Goal: Task Accomplishment & Management: Complete application form

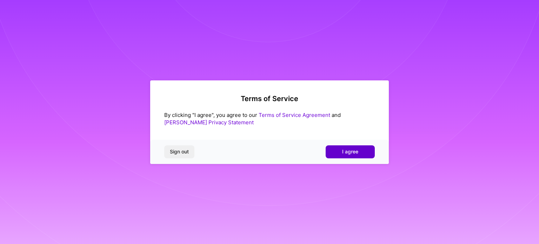
click at [338, 151] on button "I agree" at bounding box center [350, 151] width 49 height 13
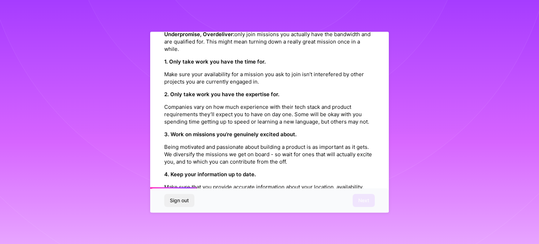
scroll to position [159, 0]
click at [241, 90] on strong "2. Only take work you have the expertise for." at bounding box center [221, 93] width 115 height 7
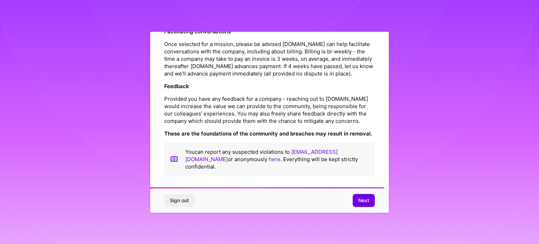
scroll to position [814, 0]
click at [357, 196] on button "Next" at bounding box center [364, 200] width 22 height 13
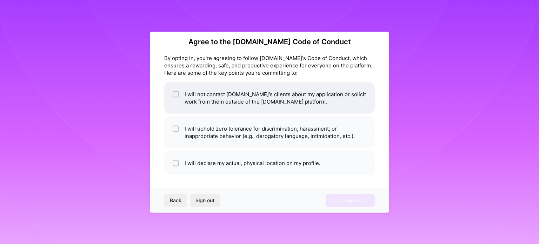
click at [175, 93] on input "checkbox" at bounding box center [176, 94] width 5 height 5
checkbox input "true"
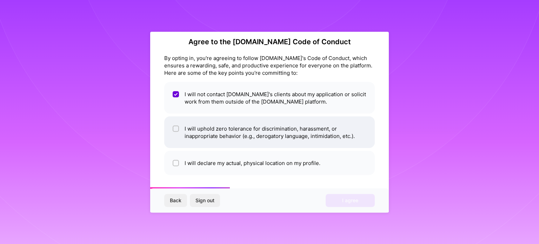
click at [177, 128] on input "checkbox" at bounding box center [176, 128] width 5 height 5
checkbox input "true"
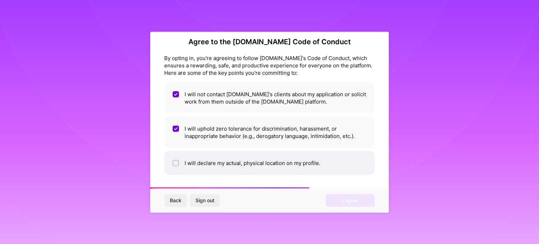
click at [178, 162] on input "checkbox" at bounding box center [176, 163] width 5 height 5
checkbox input "true"
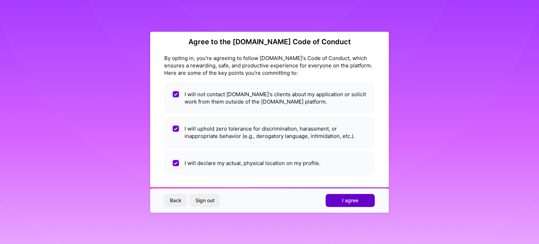
click at [334, 200] on button "I agree" at bounding box center [350, 200] width 49 height 13
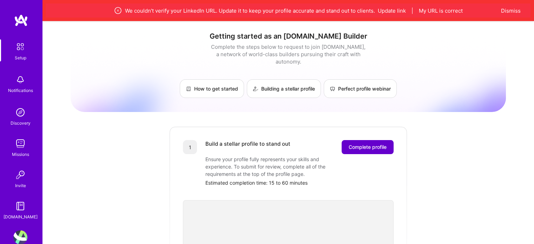
click at [367, 144] on span "Complete profile" at bounding box center [368, 147] width 38 height 7
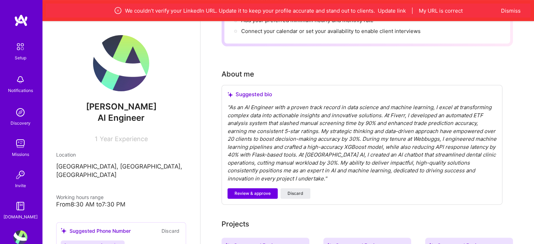
scroll to position [166, 0]
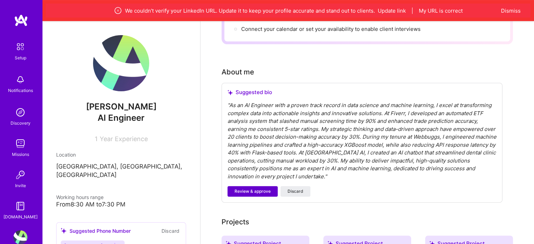
click at [247, 188] on span "Review & approve" at bounding box center [252, 191] width 36 height 6
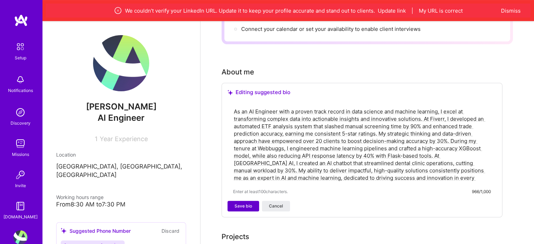
click at [247, 203] on span "Save bio" at bounding box center [243, 206] width 18 height 6
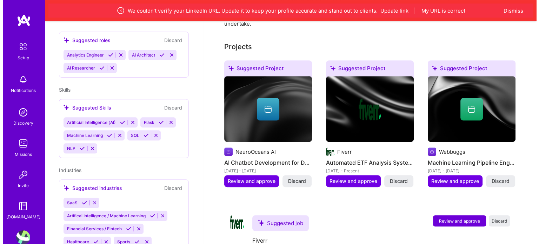
scroll to position [303, 0]
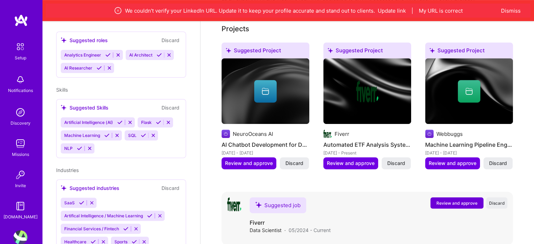
click at [450, 200] on span "Review and approve" at bounding box center [456, 203] width 41 height 6
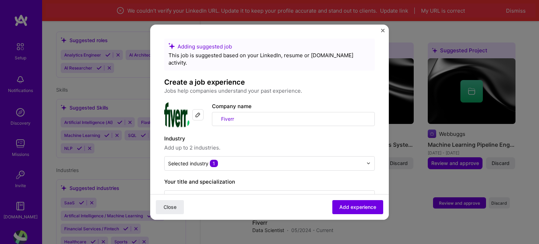
scroll to position [29, 0]
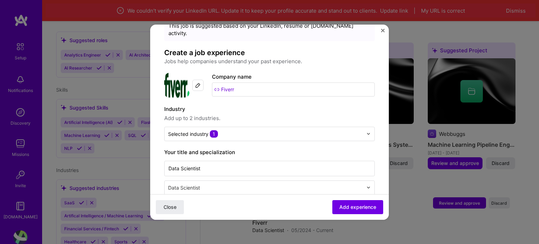
click at [196, 82] on img at bounding box center [198, 85] width 6 height 6
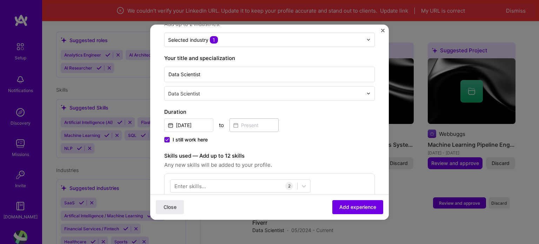
scroll to position [98, 0]
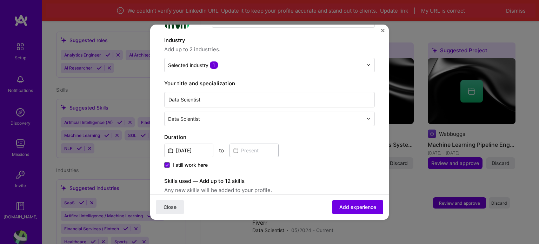
click at [190, 112] on div "Data Scientist" at bounding box center [266, 119] width 202 height 14
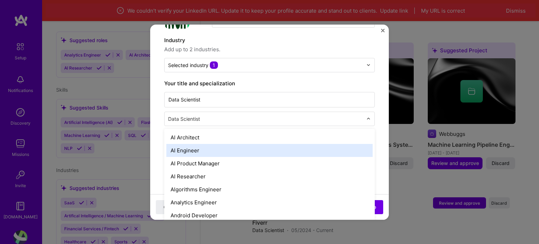
click at [186, 144] on div "AI Engineer" at bounding box center [269, 150] width 206 height 13
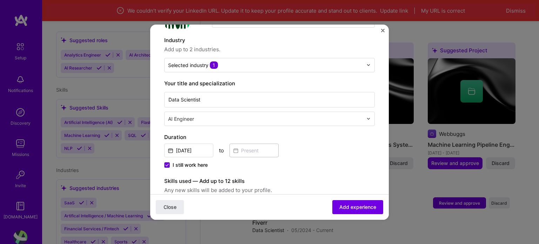
click at [198, 133] on label "Duration" at bounding box center [269, 137] width 211 height 8
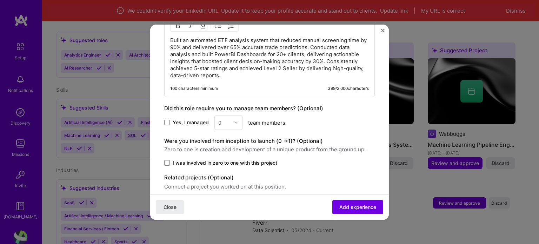
scroll to position [397, 0]
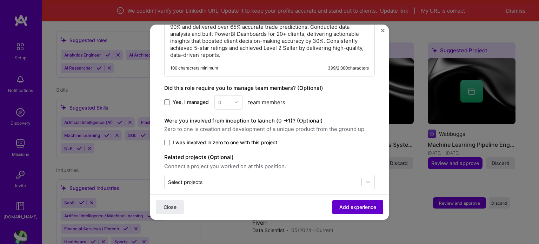
click at [339, 205] on span "Add experience" at bounding box center [357, 206] width 37 height 7
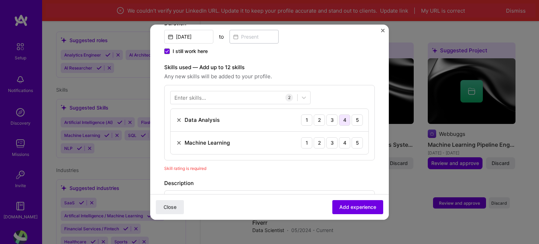
scroll to position [212, 0]
click at [352, 138] on div "5" at bounding box center [357, 143] width 11 height 11
click at [352, 115] on div "5" at bounding box center [357, 120] width 11 height 11
click at [252, 92] on div at bounding box center [234, 98] width 127 height 12
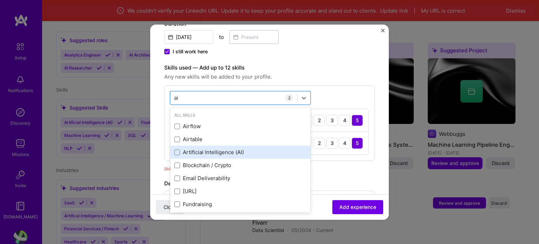
click at [214, 148] on div "Artificial Intelligence (AI)" at bounding box center [240, 151] width 132 height 7
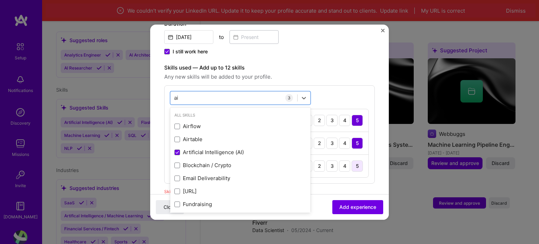
type input "ai"
click at [352, 161] on div "5" at bounding box center [357, 165] width 11 height 11
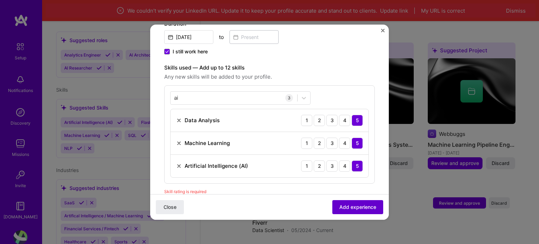
click at [342, 207] on span "Add experience" at bounding box center [357, 206] width 37 height 7
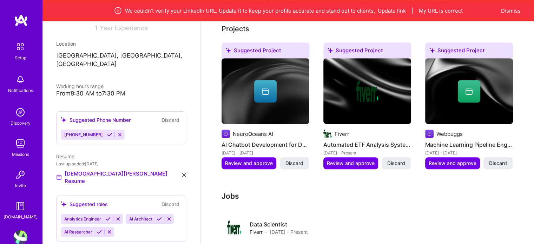
scroll to position [111, 0]
click at [107, 132] on icon at bounding box center [109, 134] width 5 height 5
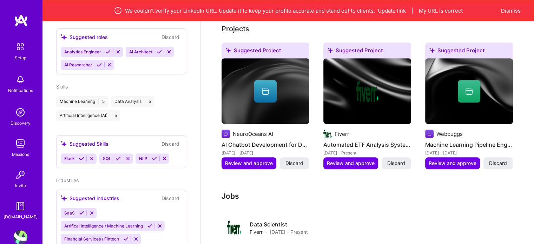
scroll to position [271, 0]
click at [80, 155] on icon at bounding box center [81, 157] width 5 height 5
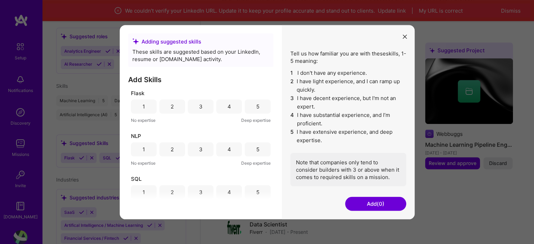
click at [256, 108] on div "5" at bounding box center [257, 106] width 3 height 7
click at [256, 151] on div "5" at bounding box center [257, 149] width 3 height 7
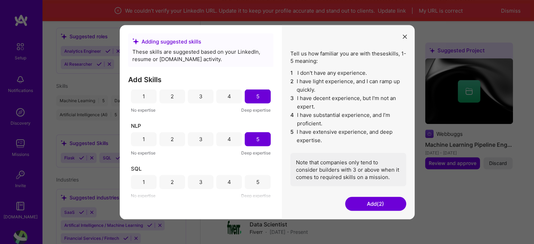
click at [357, 204] on button "Add (2)" at bounding box center [375, 204] width 61 height 14
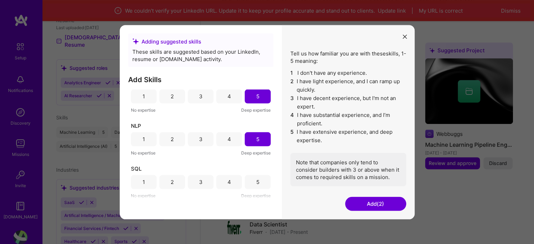
click at [94, 165] on div "Adding suggested skills These skills are suggested based on your LinkedIn, resu…" at bounding box center [267, 122] width 534 height 244
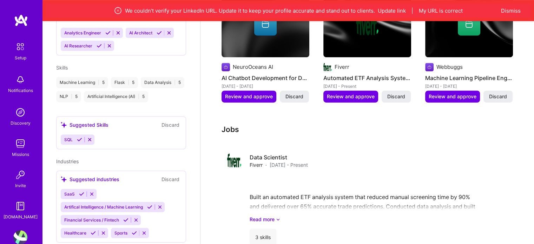
scroll to position [365, 0]
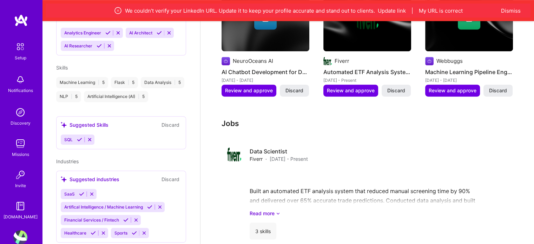
click at [149, 207] on icon at bounding box center [149, 206] width 5 height 5
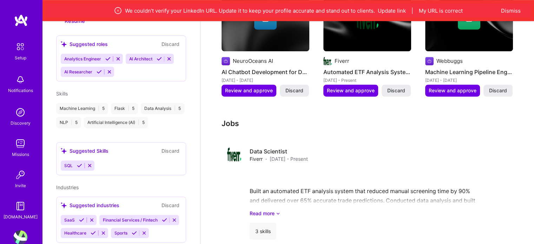
scroll to position [295, 0]
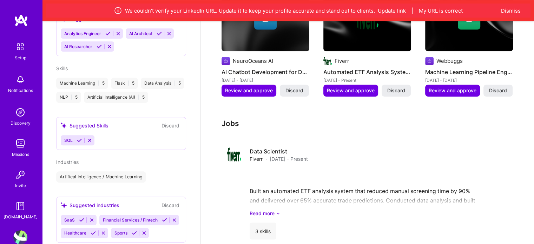
click at [81, 218] on icon at bounding box center [81, 219] width 5 height 5
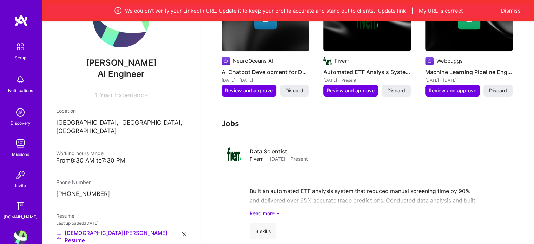
scroll to position [0, 0]
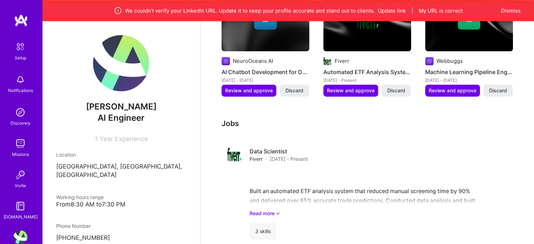
click at [113, 71] on img at bounding box center [121, 63] width 56 height 56
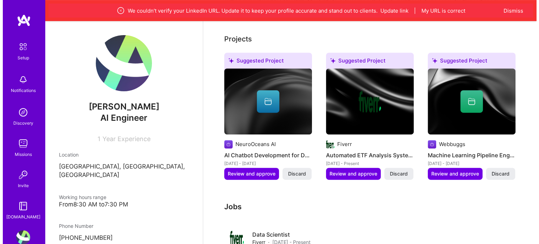
scroll to position [281, 0]
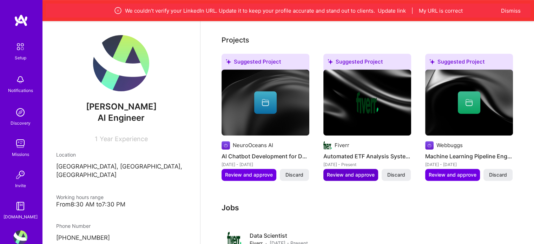
click at [334, 171] on span "Review and approve" at bounding box center [351, 174] width 48 height 7
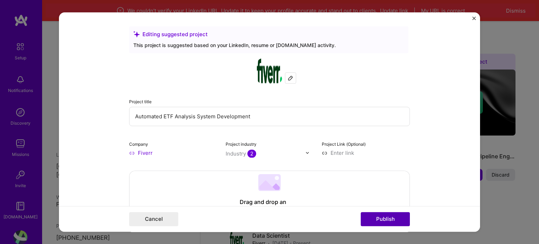
click at [390, 222] on button "Publish" at bounding box center [385, 219] width 49 height 14
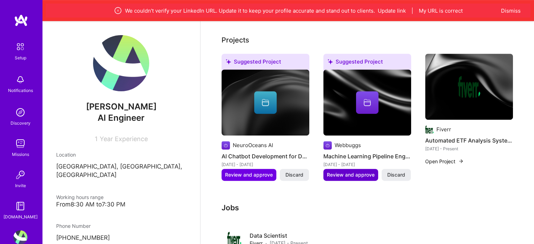
click at [353, 171] on span "Review and approve" at bounding box center [351, 174] width 48 height 7
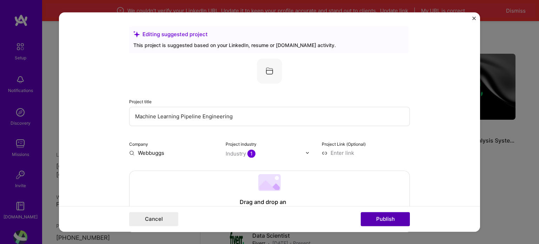
click at [386, 220] on button "Publish" at bounding box center [385, 219] width 49 height 14
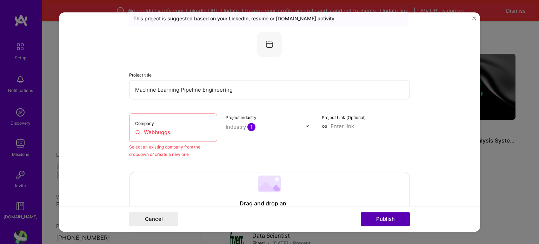
scroll to position [46, 0]
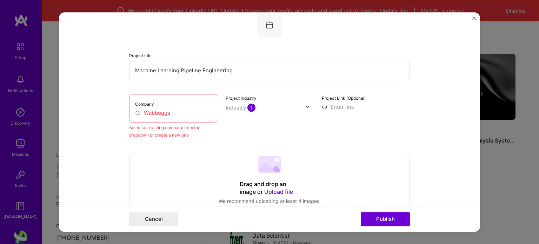
click at [183, 113] on input "Webbuggs" at bounding box center [173, 112] width 76 height 7
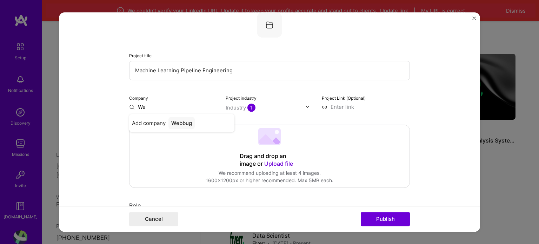
type input "W"
type input "webbuggs"
click at [183, 122] on div "webbuggs" at bounding box center [184, 123] width 32 height 12
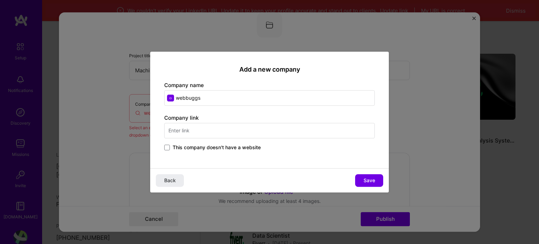
click at [191, 146] on span "This company doesn't have a website" at bounding box center [217, 147] width 88 height 7
click at [0, 0] on input "This company doesn't have a website" at bounding box center [0, 0] width 0 height 0
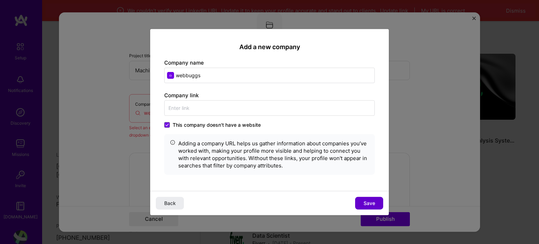
click at [366, 202] on span "Save" at bounding box center [370, 203] width 12 height 7
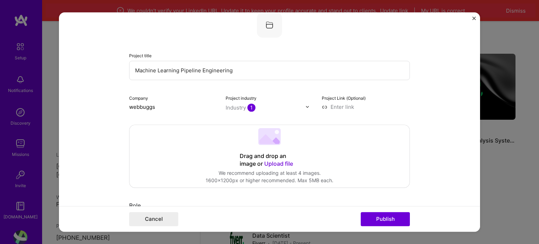
scroll to position [112, 0]
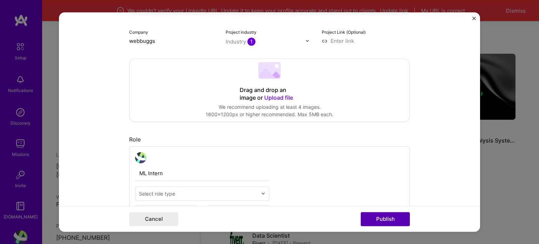
click at [378, 215] on button "Publish" at bounding box center [385, 219] width 49 height 14
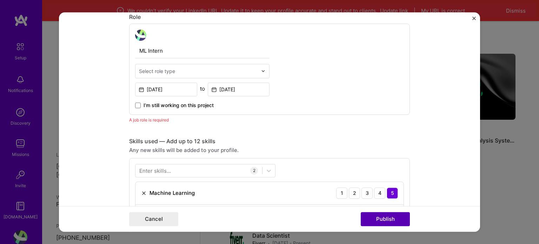
scroll to position [235, 0]
click at [184, 73] on input "text" at bounding box center [198, 70] width 119 height 7
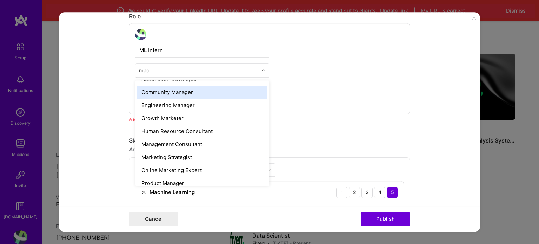
scroll to position [0, 0]
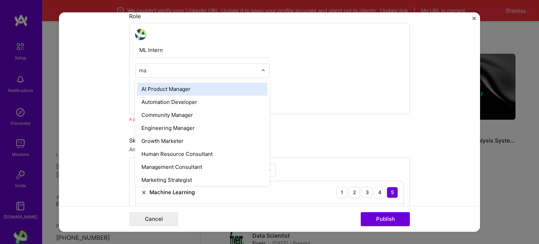
type input "m"
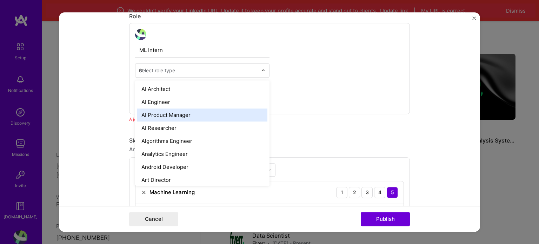
type input "ml"
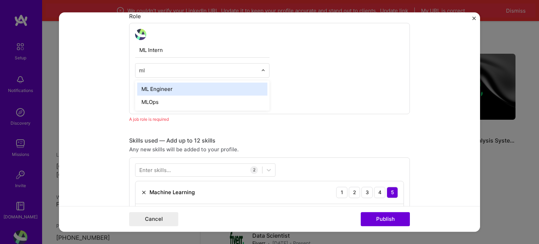
click at [168, 87] on div "ML Engineer" at bounding box center [202, 88] width 130 height 13
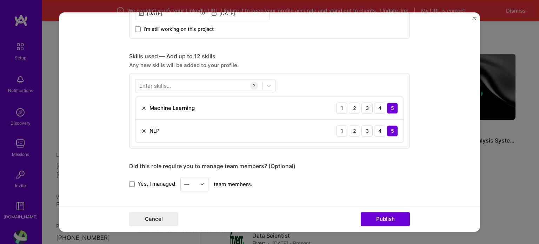
scroll to position [311, 0]
click at [142, 131] on img at bounding box center [144, 131] width 6 height 6
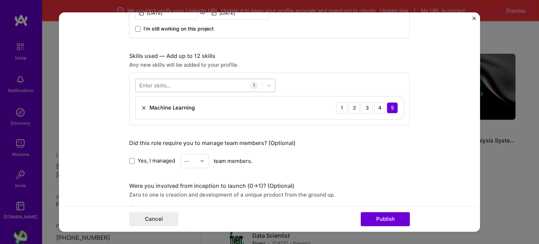
click at [174, 86] on div at bounding box center [198, 85] width 127 height 12
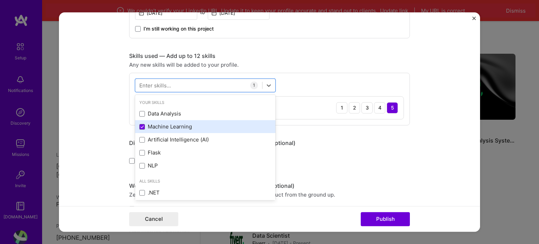
scroll to position [7, 0]
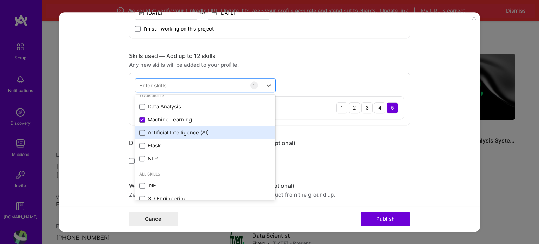
click at [139, 130] on span at bounding box center [142, 133] width 6 height 6
click at [0, 0] on input "checkbox" at bounding box center [0, 0] width 0 height 0
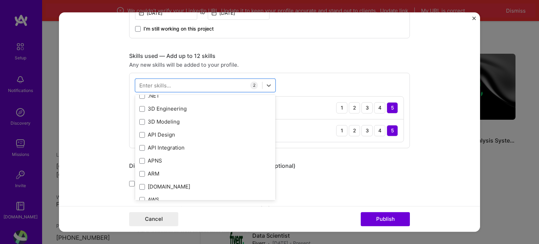
scroll to position [98, 0]
click at [161, 85] on div "Enter skills..." at bounding box center [155, 84] width 32 height 7
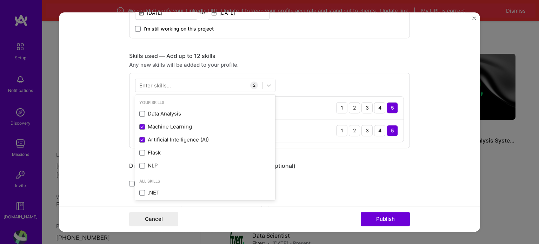
click at [154, 83] on div "Enter skills..." at bounding box center [155, 84] width 32 height 7
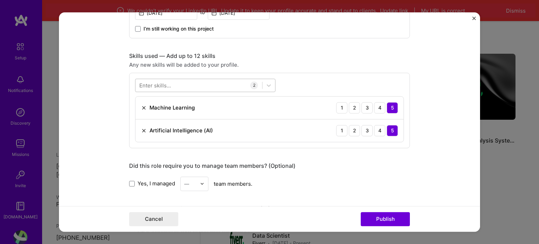
click at [174, 84] on div at bounding box center [198, 85] width 127 height 12
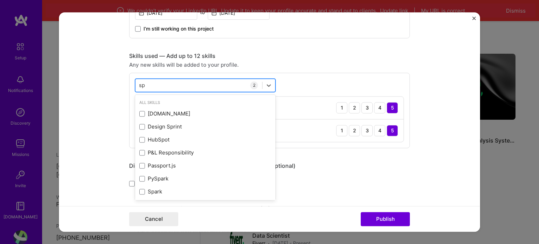
type input "s"
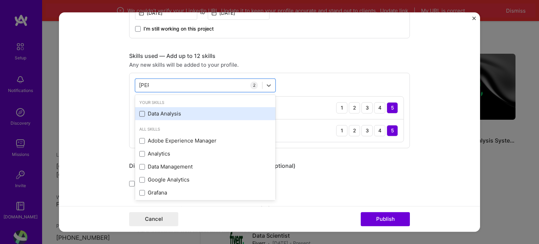
click at [139, 113] on span at bounding box center [142, 114] width 6 height 6
click at [0, 0] on input "checkbox" at bounding box center [0, 0] width 0 height 0
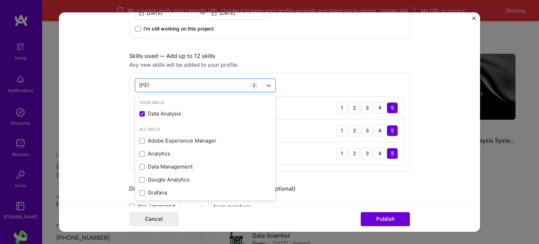
type input "[PERSON_NAME]"
click at [167, 69] on div "Skills used — Add up to 12 skills Any new skills will be added to your profile.…" at bounding box center [269, 111] width 281 height 119
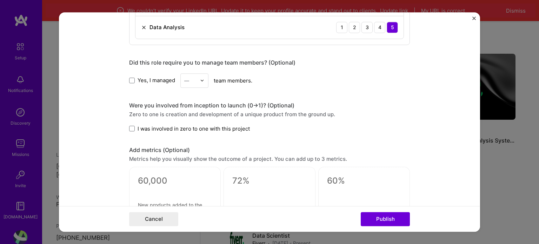
scroll to position [437, 0]
click at [195, 78] on div "—" at bounding box center [190, 80] width 19 height 14
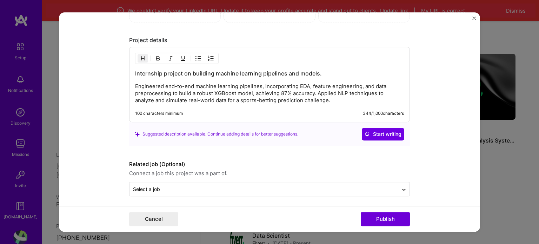
scroll to position [639, 0]
click at [381, 220] on button "Publish" at bounding box center [385, 219] width 49 height 14
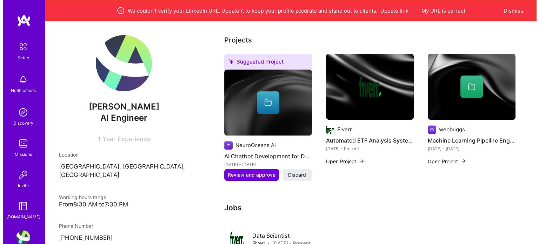
scroll to position [270, 0]
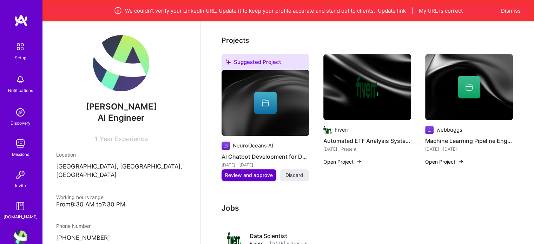
click at [257, 172] on span "Review and approve" at bounding box center [249, 175] width 48 height 7
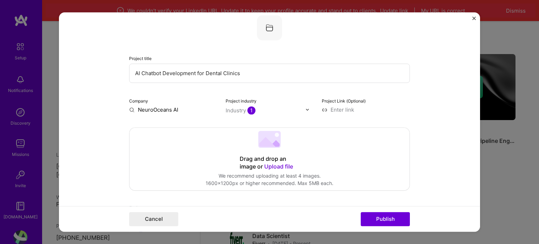
scroll to position [0, 0]
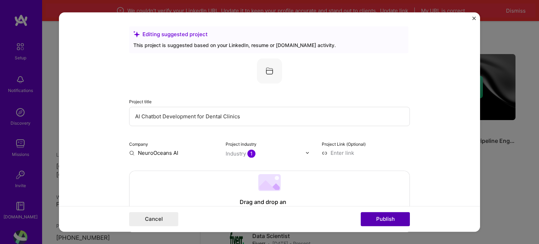
click at [375, 219] on button "Publish" at bounding box center [385, 219] width 49 height 14
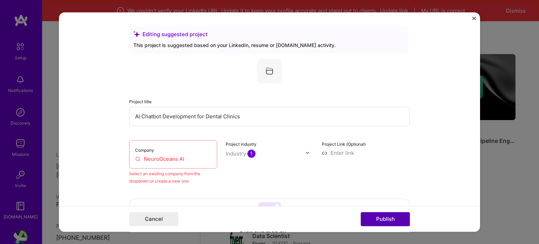
scroll to position [46, 0]
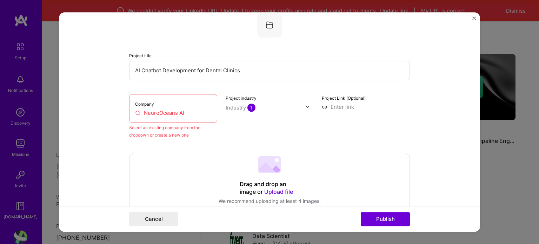
click at [184, 115] on input "NeuroOceans AI" at bounding box center [173, 112] width 76 height 7
click at [179, 115] on input "NeuroOceans AI" at bounding box center [173, 112] width 76 height 7
click at [177, 114] on input "NeuroOceans AI" at bounding box center [173, 112] width 76 height 7
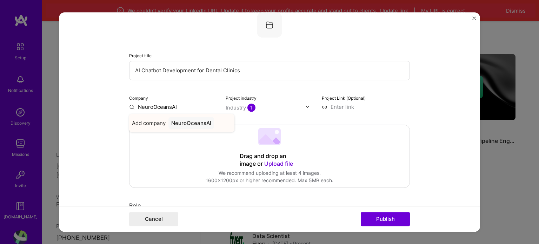
type input "NeuroOceansAI"
click at [182, 124] on div "NeuroOceansAI" at bounding box center [191, 123] width 46 height 12
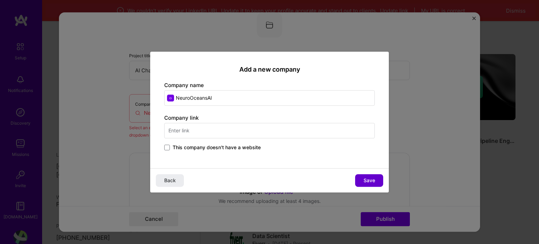
click at [368, 180] on span "Save" at bounding box center [370, 180] width 12 height 7
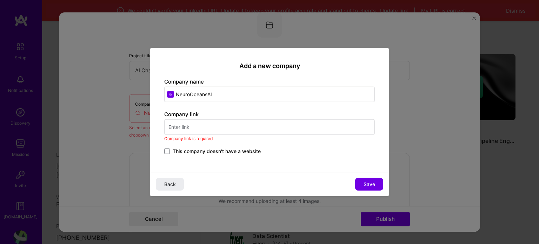
click at [240, 150] on span "This company doesn't have a website" at bounding box center [217, 151] width 88 height 7
click at [0, 0] on input "This company doesn't have a website" at bounding box center [0, 0] width 0 height 0
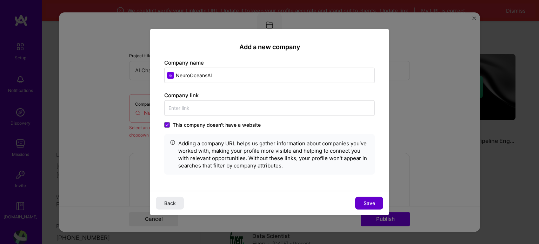
click at [365, 201] on span "Save" at bounding box center [370, 203] width 12 height 7
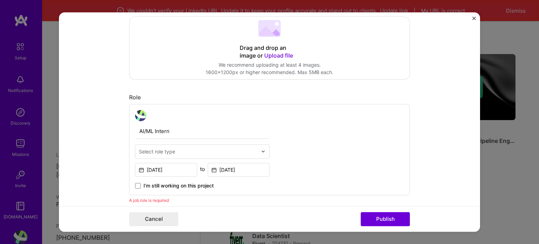
scroll to position [157, 0]
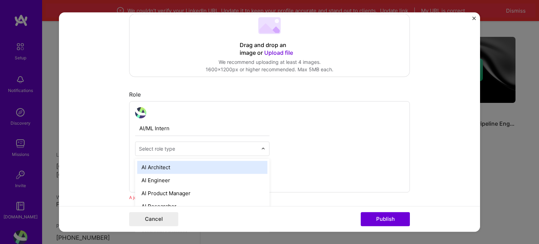
click at [244, 147] on input "text" at bounding box center [198, 148] width 119 height 7
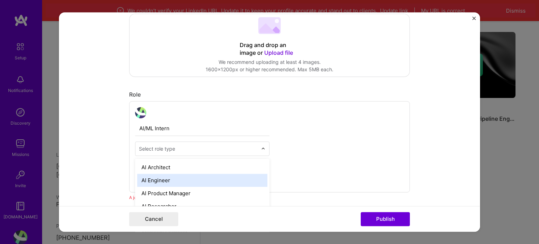
click at [206, 174] on div "AI Engineer" at bounding box center [202, 180] width 130 height 13
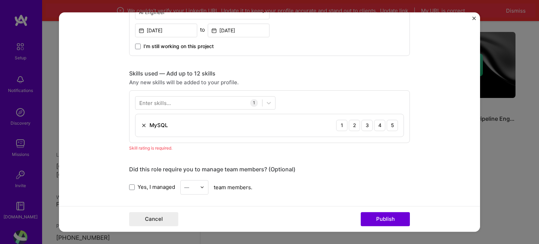
scroll to position [290, 0]
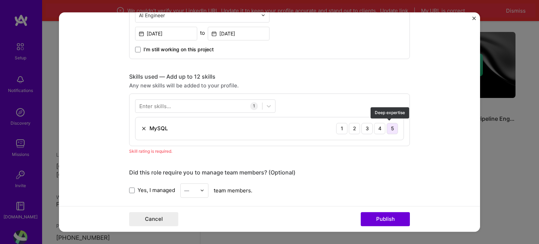
click at [392, 127] on div "5" at bounding box center [392, 128] width 11 height 11
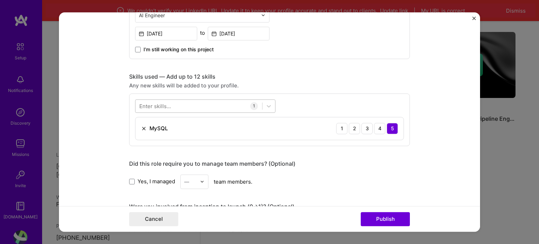
click at [239, 106] on div at bounding box center [198, 106] width 127 height 12
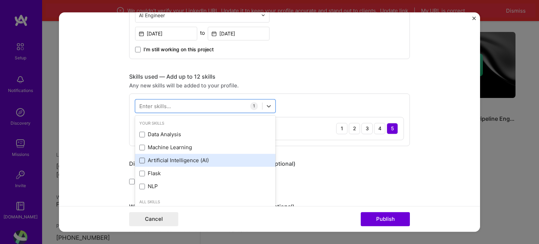
click at [139, 160] on span at bounding box center [142, 161] width 6 height 6
click at [0, 0] on input "checkbox" at bounding box center [0, 0] width 0 height 0
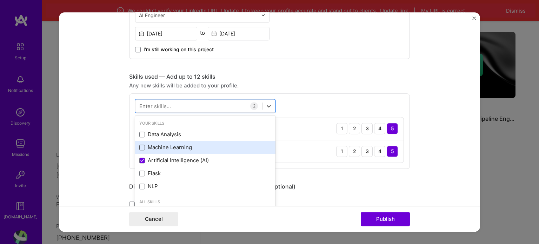
click at [139, 148] on span at bounding box center [142, 148] width 6 height 6
click at [0, 0] on input "checkbox" at bounding box center [0, 0] width 0 height 0
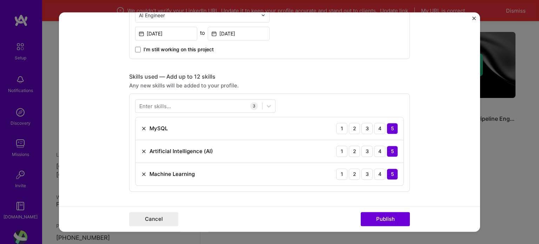
click at [156, 107] on div "Enter skills..." at bounding box center [155, 105] width 32 height 7
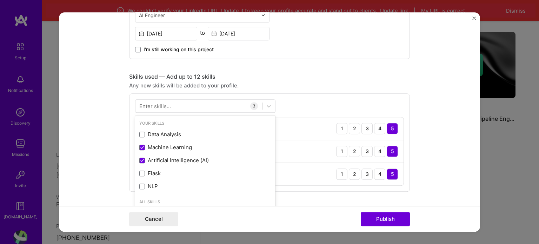
click at [156, 107] on div "Enter skills..." at bounding box center [155, 105] width 32 height 7
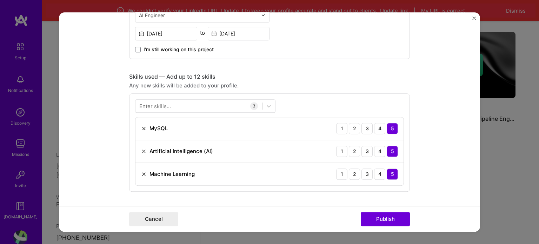
click at [156, 107] on div "Enter skills..." at bounding box center [155, 105] width 32 height 7
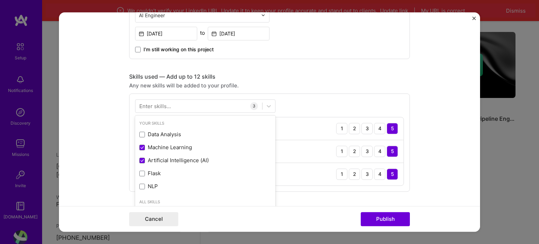
click at [158, 103] on div "Enter skills..." at bounding box center [155, 105] width 32 height 7
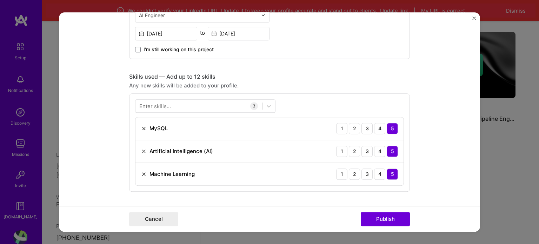
click at [158, 103] on div "Enter skills..." at bounding box center [155, 105] width 32 height 7
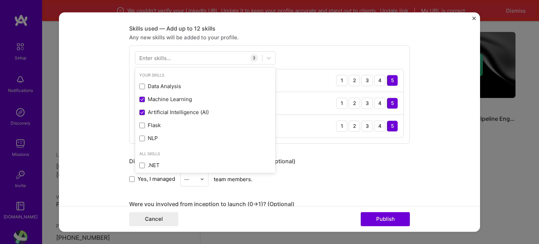
scroll to position [339, 0]
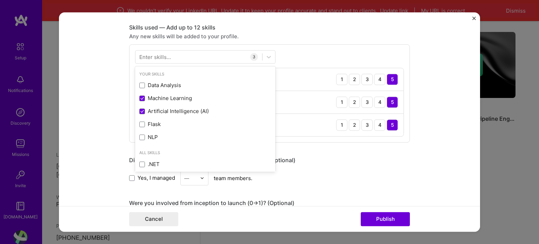
click at [164, 53] on div "Enter skills..." at bounding box center [155, 56] width 32 height 7
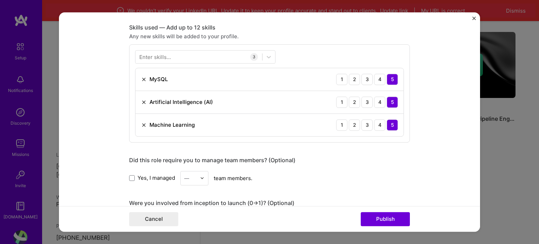
click at [166, 54] on div "Enter skills..." at bounding box center [155, 56] width 32 height 7
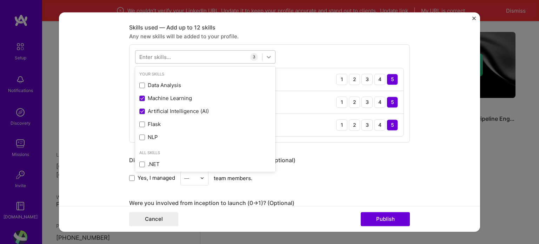
click at [267, 56] on icon at bounding box center [269, 57] width 4 height 2
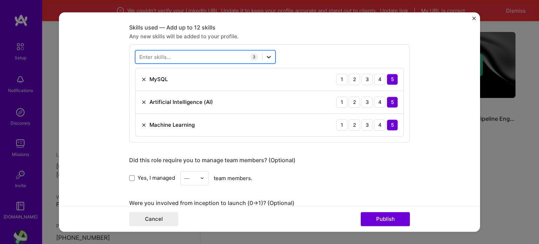
click at [267, 56] on icon at bounding box center [269, 57] width 4 height 2
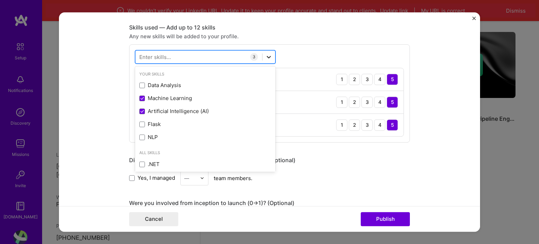
click at [267, 56] on icon at bounding box center [269, 57] width 4 height 2
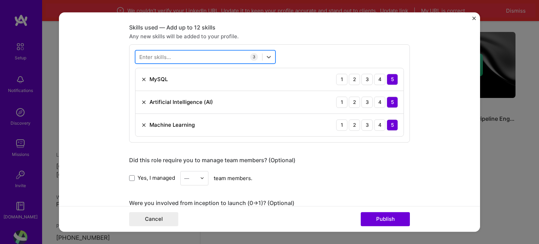
click at [204, 57] on div at bounding box center [198, 57] width 127 height 12
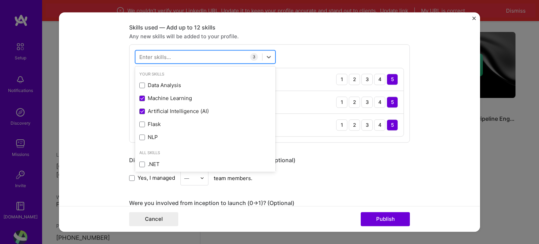
click at [189, 57] on div at bounding box center [198, 57] width 127 height 12
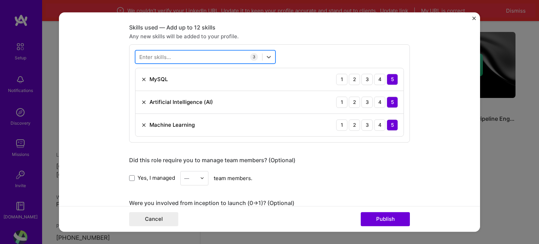
click at [189, 57] on div at bounding box center [198, 57] width 127 height 12
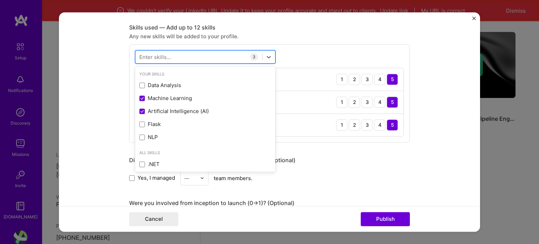
click at [189, 57] on div at bounding box center [198, 57] width 127 height 12
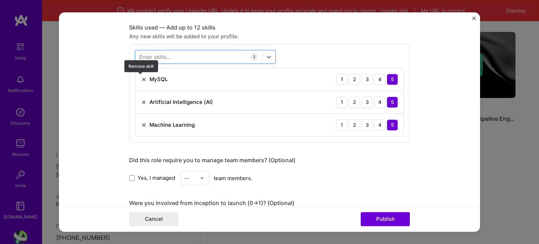
click at [141, 77] on img at bounding box center [144, 80] width 6 height 6
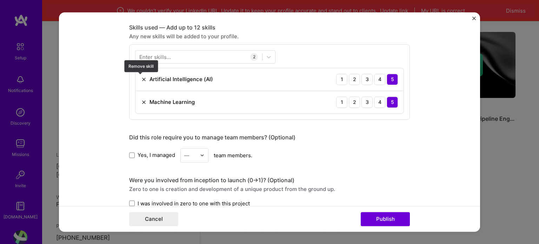
click at [141, 77] on img at bounding box center [144, 80] width 6 height 6
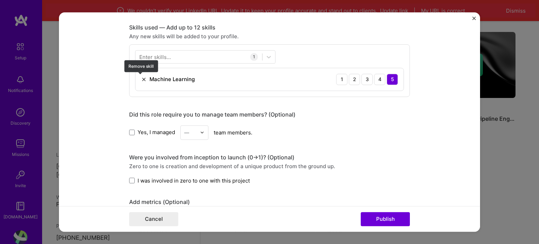
click at [141, 77] on img at bounding box center [144, 80] width 6 height 6
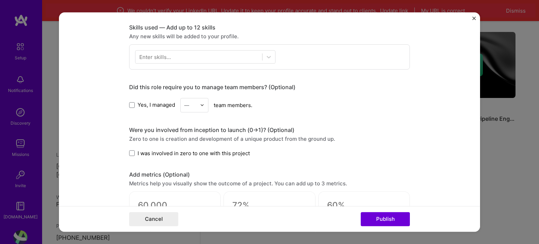
click at [166, 53] on div "Enter skills..." at bounding box center [155, 56] width 32 height 7
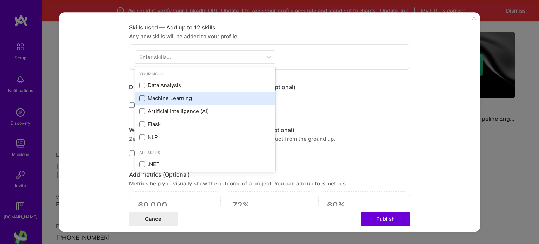
click at [140, 98] on span at bounding box center [142, 98] width 6 height 6
click at [0, 0] on input "checkbox" at bounding box center [0, 0] width 0 height 0
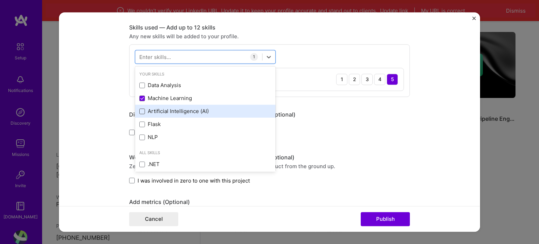
click at [139, 110] on span at bounding box center [142, 111] width 6 height 6
click at [0, 0] on input "checkbox" at bounding box center [0, 0] width 0 height 0
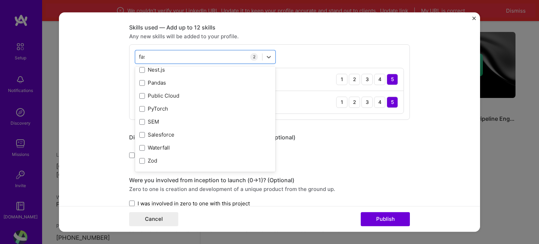
scroll to position [0, 0]
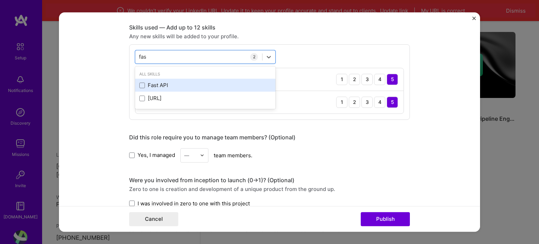
click at [144, 87] on div "Fast API" at bounding box center [205, 85] width 132 height 7
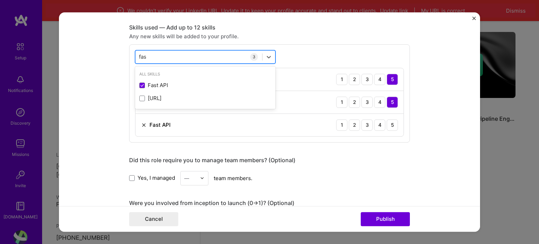
click at [157, 53] on div "fas fas" at bounding box center [198, 57] width 127 height 12
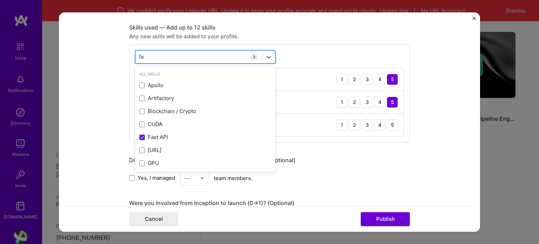
type input "f"
type input "r"
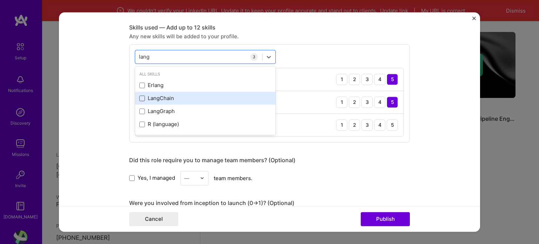
click at [140, 95] on span at bounding box center [142, 98] width 6 height 6
click at [0, 0] on input "checkbox" at bounding box center [0, 0] width 0 height 0
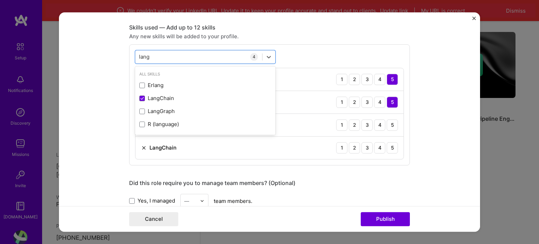
type input "lang"
click at [112, 112] on form "Editing suggested project This project is suggested based on your LinkedIn, res…" at bounding box center [269, 122] width 421 height 220
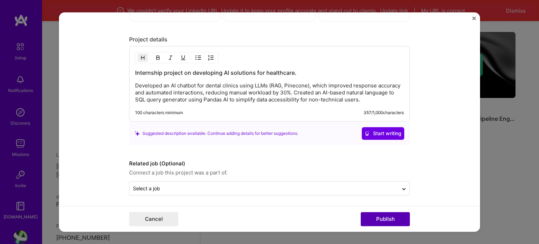
click at [379, 218] on button "Publish" at bounding box center [385, 219] width 49 height 14
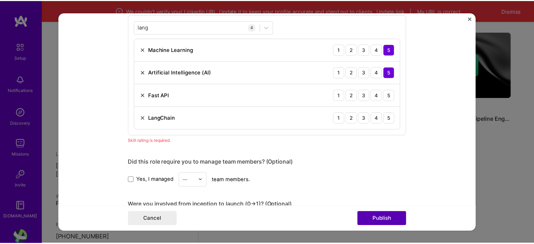
scroll to position [350, 0]
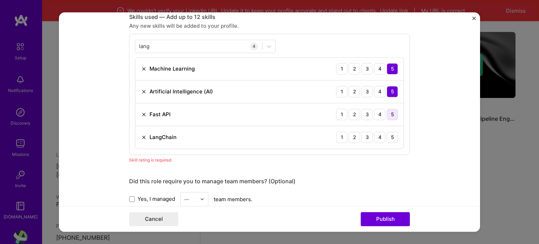
click at [391, 115] on div "5" at bounding box center [392, 114] width 11 height 11
click at [392, 137] on div "5" at bounding box center [392, 137] width 11 height 11
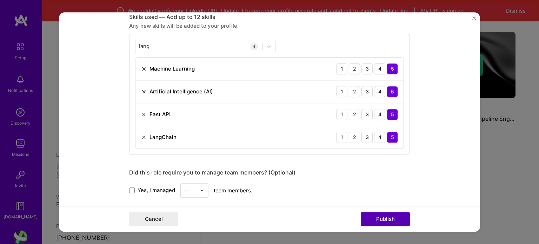
click at [393, 217] on button "Publish" at bounding box center [385, 219] width 49 height 14
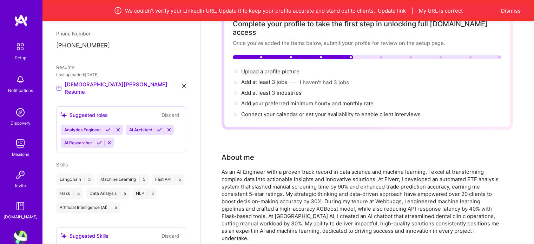
scroll to position [294, 0]
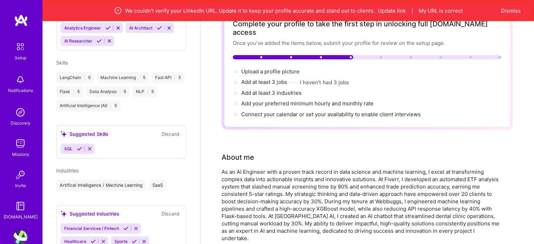
click at [133, 239] on icon at bounding box center [134, 241] width 5 height 5
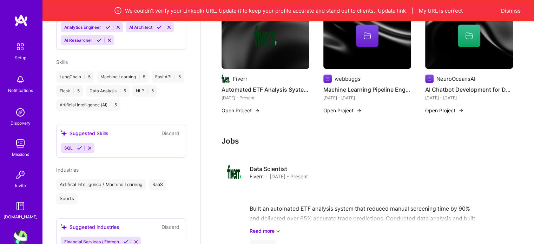
scroll to position [308, 0]
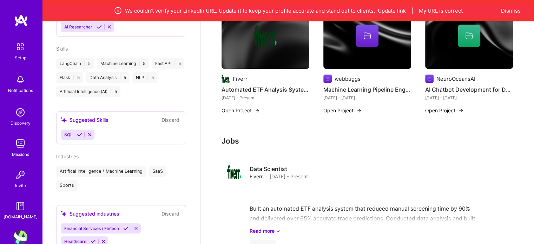
click at [126, 226] on icon at bounding box center [125, 228] width 5 height 5
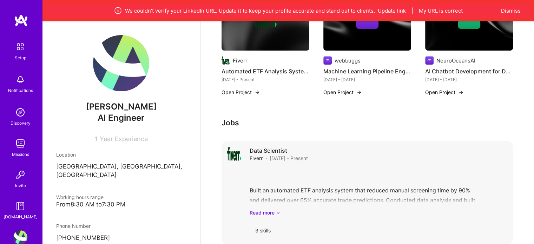
scroll to position [0, 0]
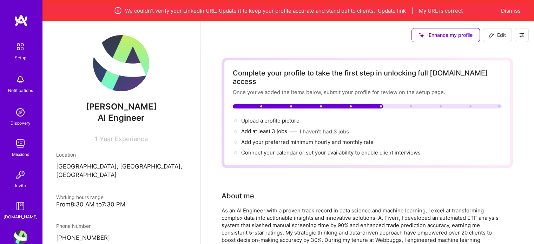
click at [387, 12] on button "Update link" at bounding box center [392, 10] width 28 height 7
select select "PK"
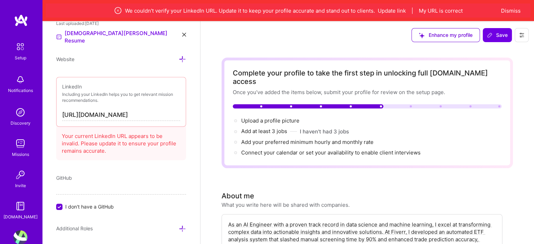
scroll to position [321, 0]
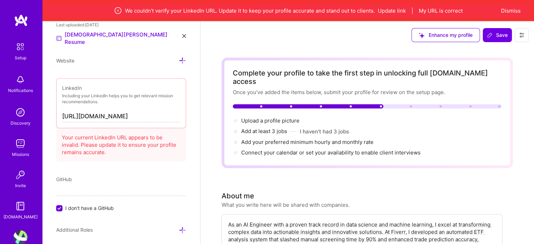
click at [143, 118] on input "[URL][DOMAIN_NAME]" at bounding box center [121, 116] width 118 height 11
paste input "[DOMAIN_NAME][URL]"
type input "[URL][DOMAIN_NAME]"
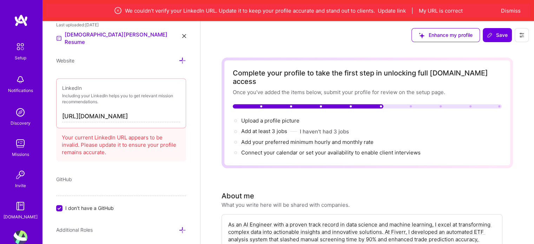
click at [132, 177] on div "GitHub" at bounding box center [121, 178] width 130 height 7
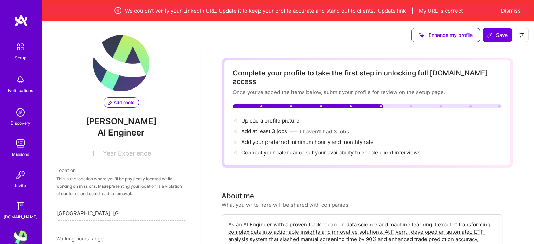
click at [117, 106] on button "Add photo" at bounding box center [121, 102] width 35 height 11
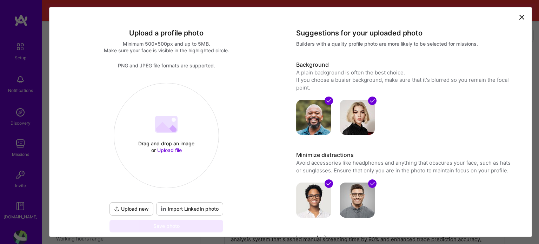
click at [128, 209] on span "Upload new" at bounding box center [131, 208] width 35 height 7
click at [178, 206] on span "Import LinkedIn photo" at bounding box center [190, 208] width 58 height 7
click at [129, 205] on span "Upload new" at bounding box center [131, 208] width 35 height 7
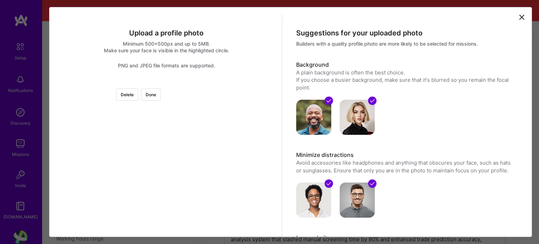
click at [188, 166] on div at bounding box center [276, 173] width 180 height 180
click at [192, 161] on div at bounding box center [280, 173] width 180 height 180
click at [161, 97] on button "Done" at bounding box center [151, 94] width 20 height 12
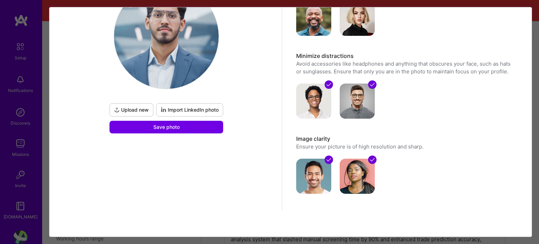
scroll to position [99, 0]
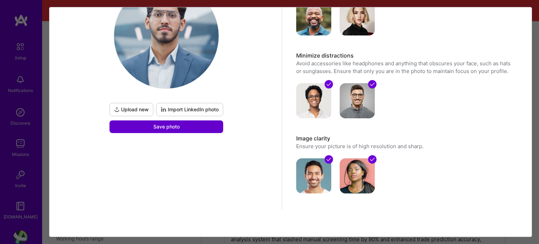
click at [196, 126] on button "Save photo" at bounding box center [167, 126] width 114 height 13
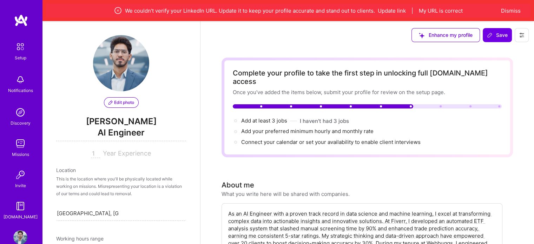
scroll to position [61, 0]
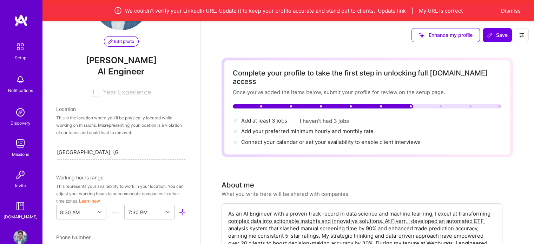
click at [96, 89] on input "1" at bounding box center [95, 92] width 9 height 8
type input "1"
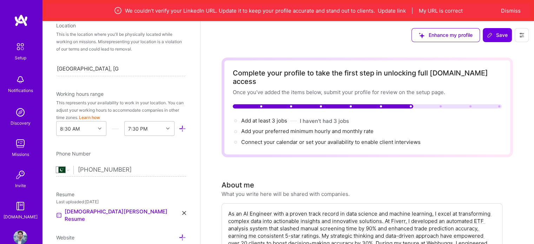
scroll to position [145, 0]
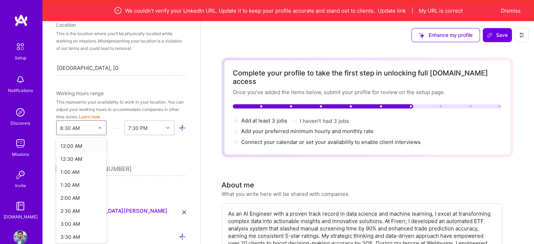
click at [98, 128] on icon at bounding box center [100, 128] width 4 height 4
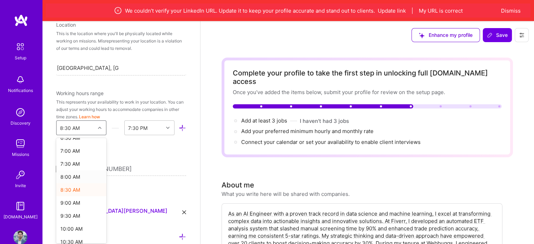
scroll to position [177, 0]
click at [74, 200] on div "9:00 AM" at bounding box center [81, 202] width 50 height 13
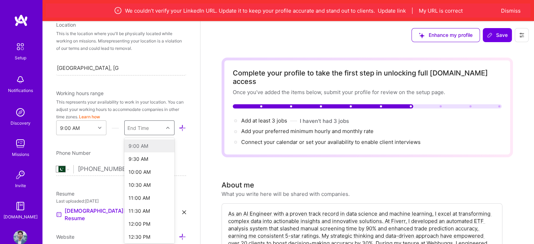
click at [139, 129] on div "End Time" at bounding box center [137, 127] width 21 height 7
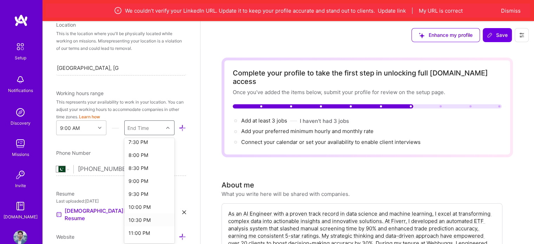
scroll to position [276, 0]
click at [141, 179] on div "9:00 PM" at bounding box center [149, 181] width 50 height 13
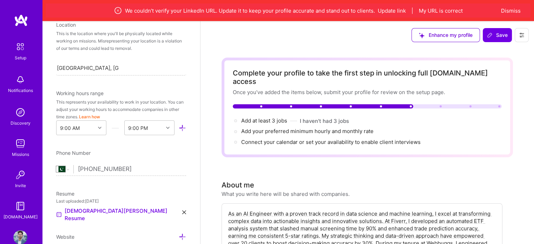
click at [129, 149] on div "Phone Number" at bounding box center [121, 152] width 130 height 7
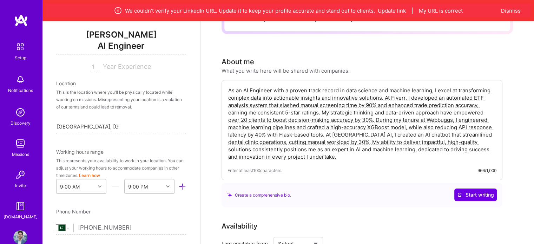
scroll to position [0, 0]
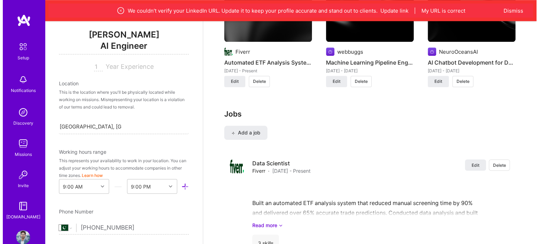
scroll to position [685, 0]
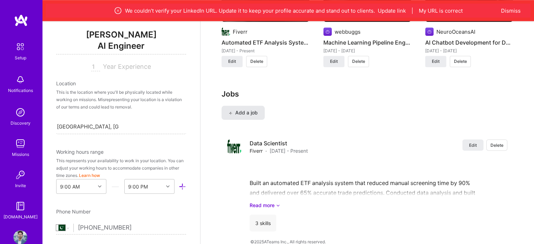
click at [244, 109] on span "Add a job" at bounding box center [242, 112] width 29 height 7
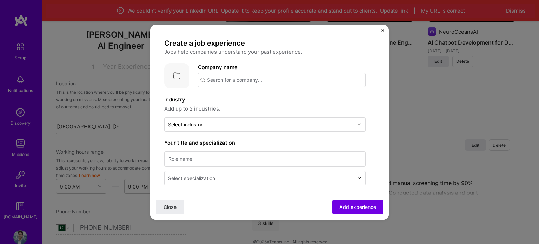
click at [216, 79] on input "text" at bounding box center [282, 80] width 168 height 14
type input "Webbuggs"
click at [257, 101] on div "Webbuggs" at bounding box center [253, 99] width 32 height 12
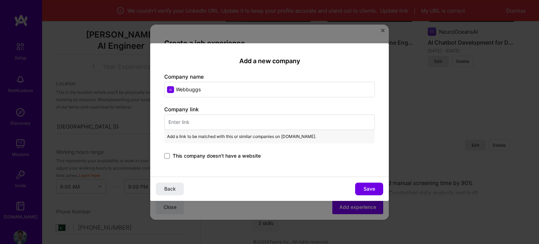
click at [200, 115] on input "text" at bounding box center [269, 121] width 211 height 15
paste input "[URL][DOMAIN_NAME]"
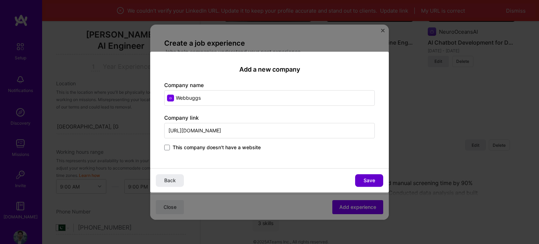
type input "[URL][DOMAIN_NAME]"
click at [374, 181] on span "Save" at bounding box center [370, 180] width 12 height 7
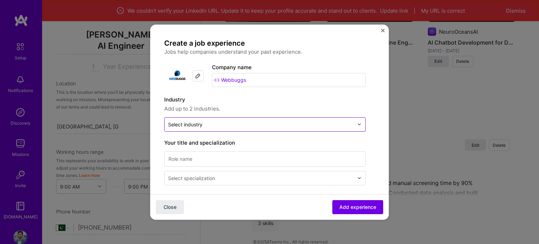
click at [239, 125] on input "text" at bounding box center [261, 124] width 186 height 7
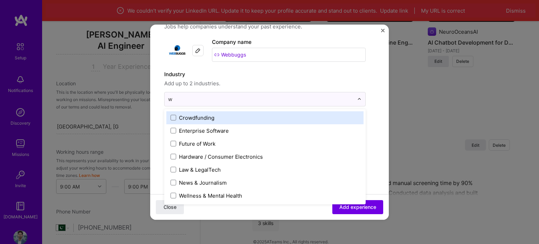
scroll to position [0, 0]
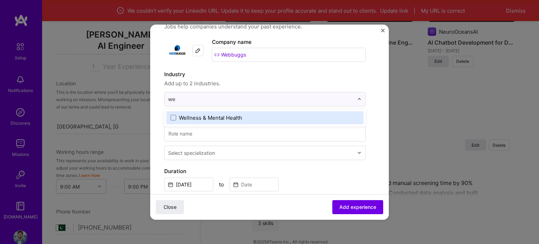
type input "w"
type input "d"
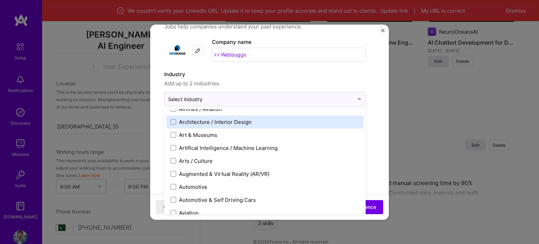
scroll to position [87, 0]
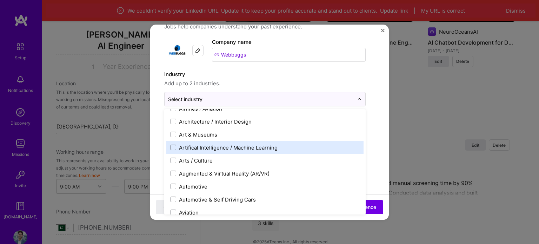
click at [173, 148] on span at bounding box center [174, 148] width 6 height 6
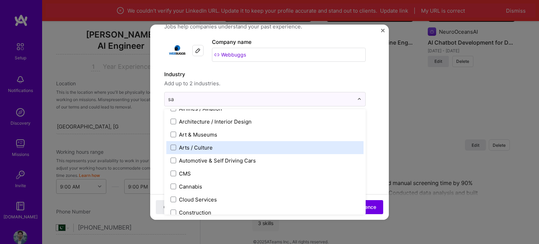
scroll to position [0, 0]
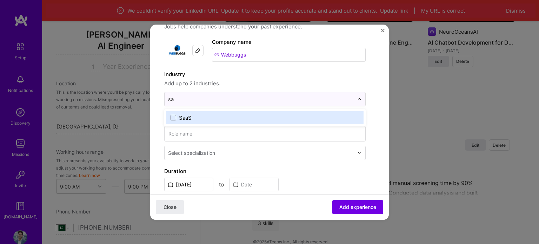
type input "saa"
click at [174, 117] on span at bounding box center [174, 118] width 6 height 6
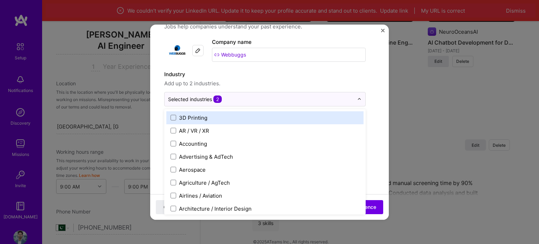
click at [263, 77] on label "Industry" at bounding box center [264, 74] width 201 height 8
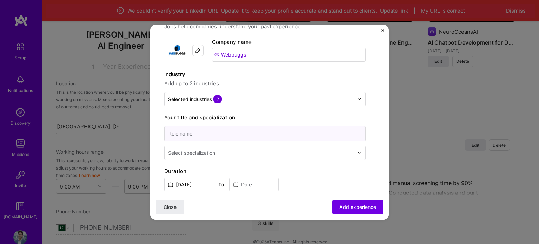
click at [250, 132] on input at bounding box center [264, 133] width 201 height 15
type input "ML Engineer"
click at [212, 155] on div "Select specialization" at bounding box center [191, 152] width 47 height 7
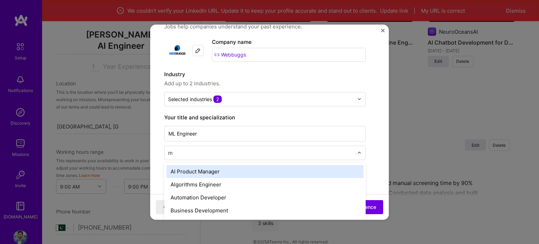
type input "ml"
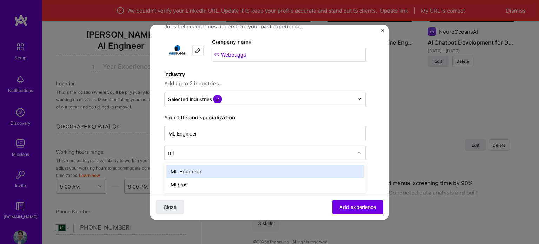
click at [195, 169] on div "ML Engineer" at bounding box center [264, 171] width 197 height 13
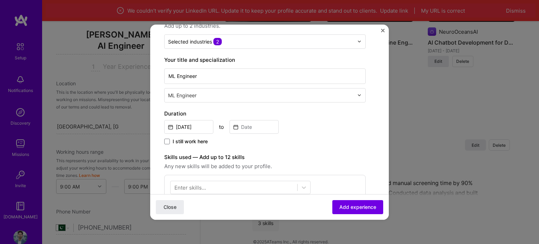
scroll to position [83, 0]
click at [183, 128] on input "[DATE]" at bounding box center [188, 127] width 49 height 14
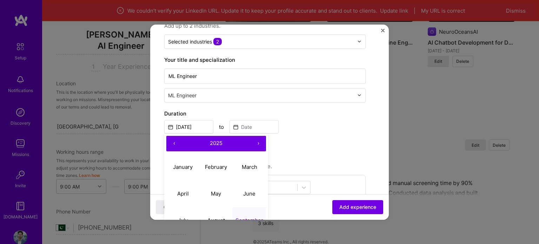
click at [174, 145] on button "‹" at bounding box center [173, 143] width 15 height 15
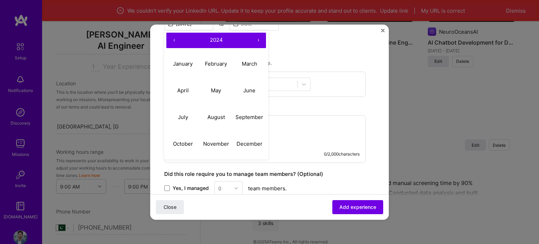
scroll to position [187, 0]
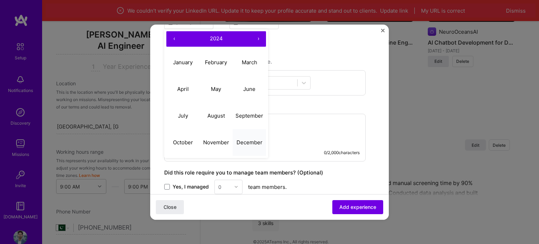
click at [248, 143] on abbr "December" at bounding box center [250, 142] width 26 height 7
type input "[DATE]"
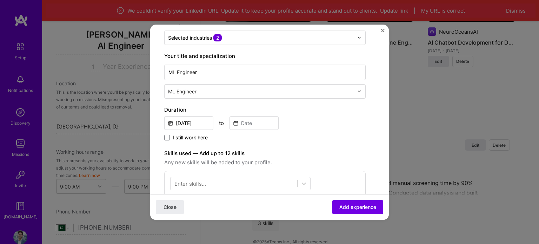
scroll to position [86, 0]
click at [243, 119] on input at bounding box center [254, 124] width 49 height 14
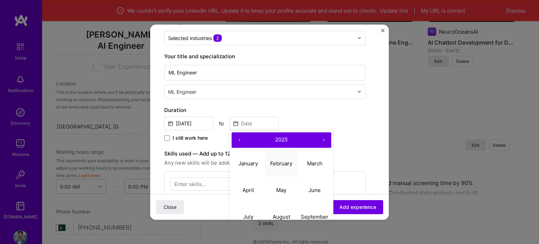
click at [283, 160] on abbr "February" at bounding box center [281, 163] width 22 height 7
type input "[DATE]"
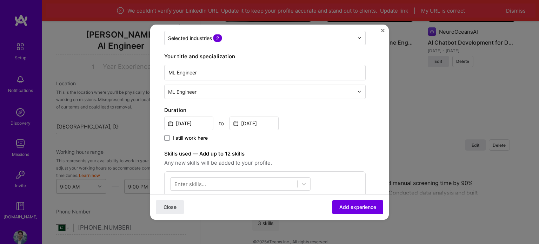
click at [284, 142] on div "Create a job experience Jobs help companies understand your past experience. Co…" at bounding box center [264, 163] width 201 height 423
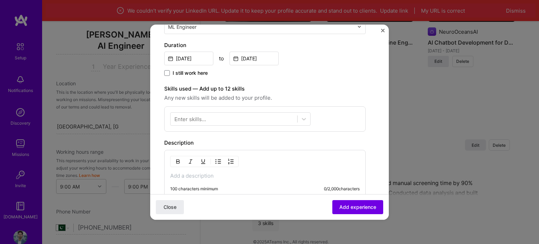
scroll to position [157, 0]
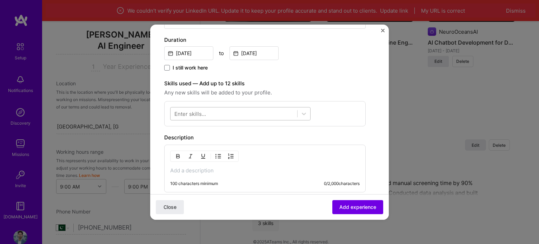
click at [265, 110] on div at bounding box center [234, 114] width 127 height 12
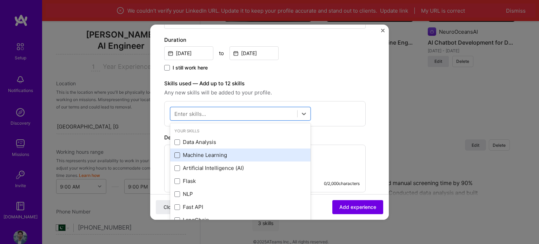
click at [174, 155] on span at bounding box center [177, 155] width 6 height 6
click at [0, 0] on input "checkbox" at bounding box center [0, 0] width 0 height 0
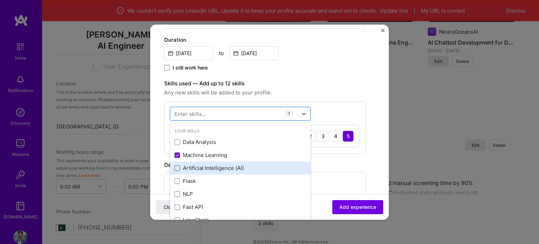
click at [177, 167] on span at bounding box center [177, 168] width 6 height 6
click at [0, 0] on input "checkbox" at bounding box center [0, 0] width 0 height 0
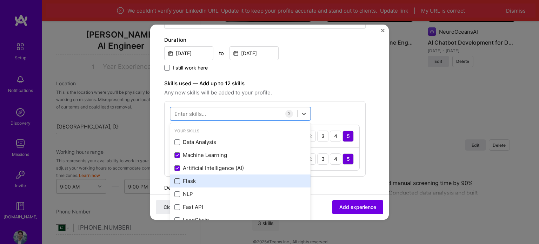
click at [177, 181] on span at bounding box center [177, 181] width 6 height 6
click at [0, 0] on input "checkbox" at bounding box center [0, 0] width 0 height 0
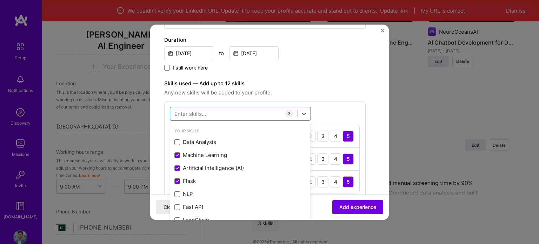
click at [306, 87] on div "Skills used — Add up to 12 skills Any new skills will be added to your profile." at bounding box center [264, 88] width 201 height 18
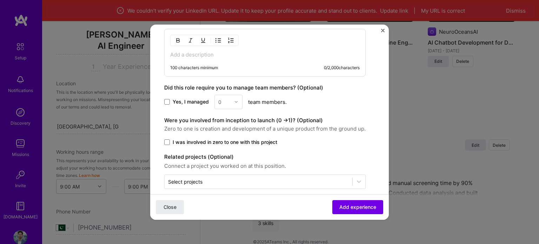
scroll to position [346, 0]
click at [339, 207] on span "Add experience" at bounding box center [357, 206] width 37 height 7
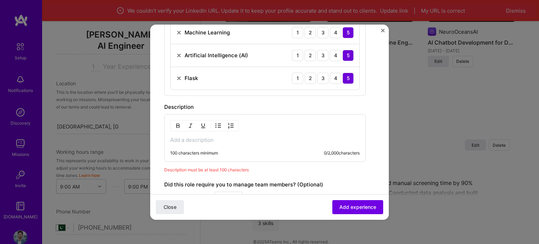
scroll to position [257, 0]
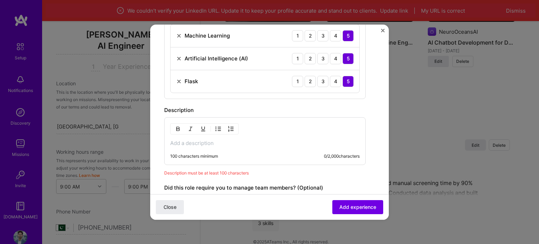
click at [225, 144] on p at bounding box center [265, 143] width 190 height 7
click at [197, 171] on span "Description must be at least 100 characters" at bounding box center [206, 172] width 85 height 5
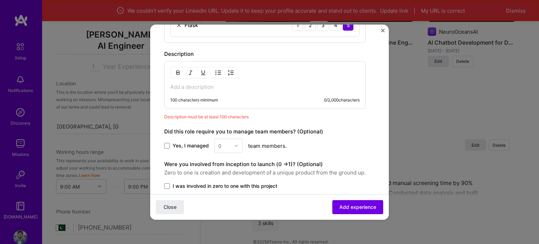
scroll to position [282, 0]
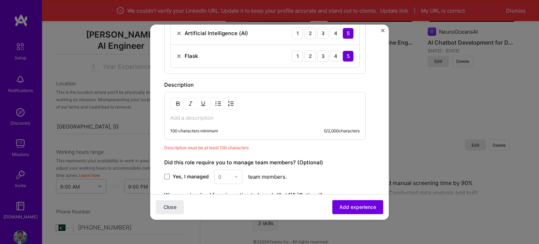
click at [212, 119] on p at bounding box center [265, 117] width 190 height 7
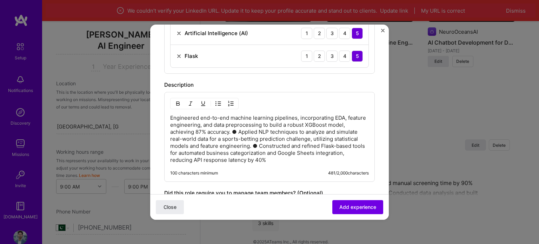
click at [252, 130] on p "Engineered end-to-end machine learning pipelines, incorporating EDA, feature en…" at bounding box center [269, 138] width 199 height 49
click at [258, 131] on p "Engineered end-to-end machine learning pipelines, incorporating EDA, feature en…" at bounding box center [269, 138] width 199 height 49
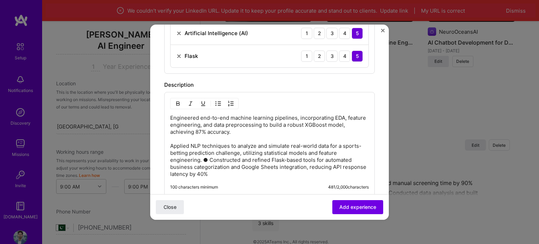
click at [209, 159] on p "Engineered end-to-end machine learning pipelines, incorporating EDA, feature en…" at bounding box center [269, 145] width 199 height 63
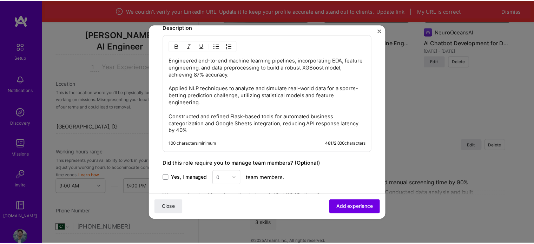
scroll to position [423, 0]
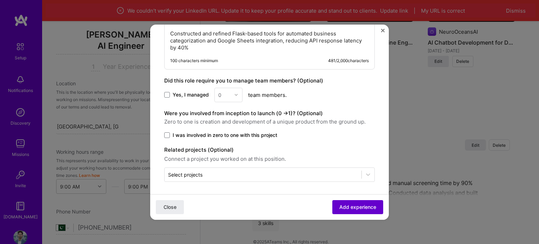
click at [339, 204] on span "Add experience" at bounding box center [357, 206] width 37 height 7
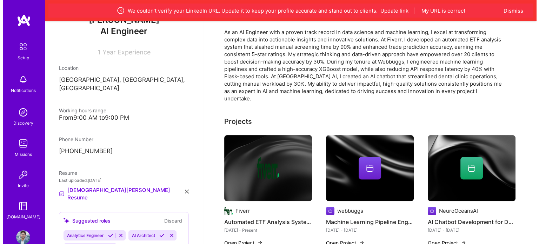
scroll to position [167, 0]
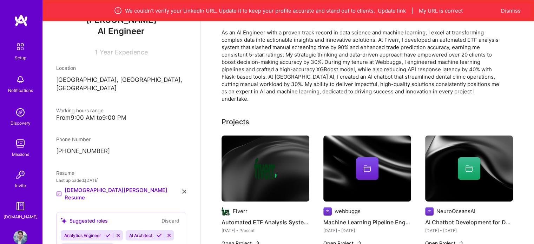
click at [352, 157] on div at bounding box center [367, 168] width 88 height 22
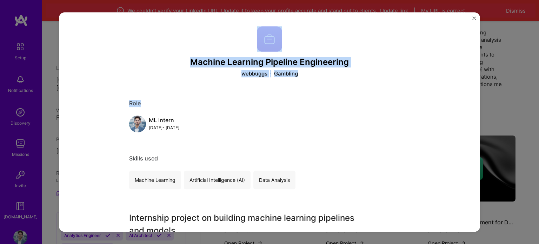
drag, startPoint x: 187, startPoint y: 82, endPoint x: 439, endPoint y: 45, distance: 255.2
click at [439, 45] on div "Machine Learning Pipeline Engineering webbuggs Gambling Role ML Intern [DATE] -…" at bounding box center [269, 122] width 421 height 220
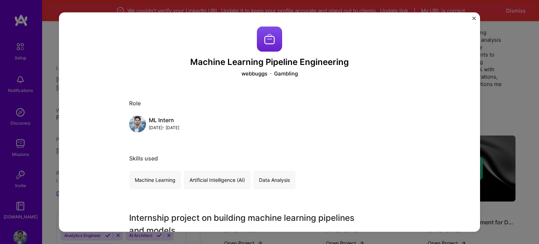
click at [409, 113] on div "Machine Learning Pipeline Engineering webbuggs Gambling Role ML Intern [DATE] -…" at bounding box center [269, 122] width 421 height 220
click at [517, 125] on div "Machine Learning Pipeline Engineering webbuggs Gambling Role ML Intern [DATE] -…" at bounding box center [269, 122] width 539 height 244
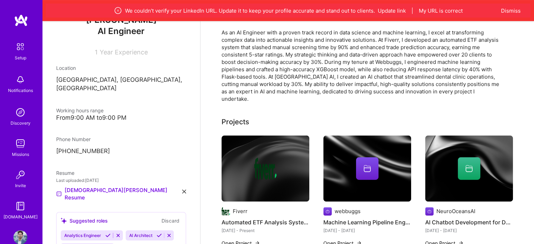
click at [344, 239] on button "Open Project" at bounding box center [342, 242] width 39 height 7
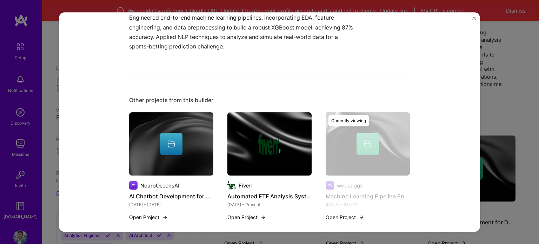
scroll to position [241, 0]
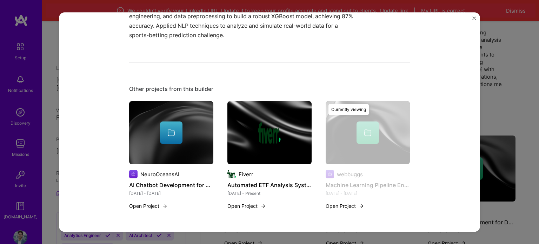
click at [363, 131] on div "Currently viewing" at bounding box center [368, 159] width 84 height 117
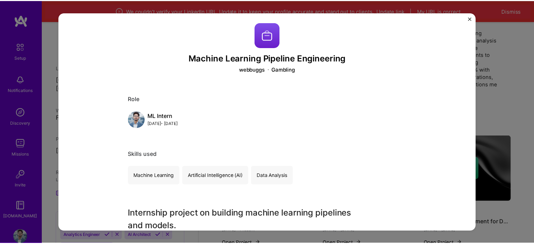
scroll to position [0, 0]
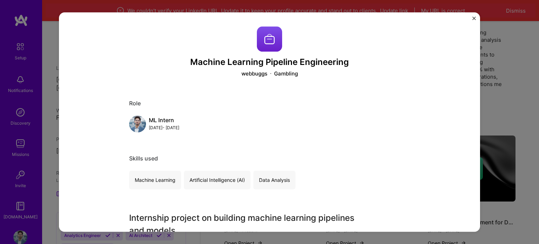
click at [273, 41] on img at bounding box center [269, 38] width 25 height 25
click at [150, 127] on div "[DATE] - [DATE]" at bounding box center [164, 127] width 31 height 7
click at [149, 127] on div "[DATE] - [DATE]" at bounding box center [164, 127] width 31 height 7
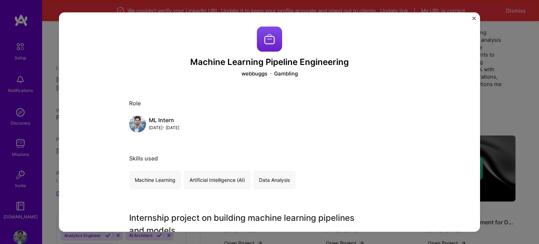
click at [472, 18] on img "Close" at bounding box center [474, 18] width 4 height 4
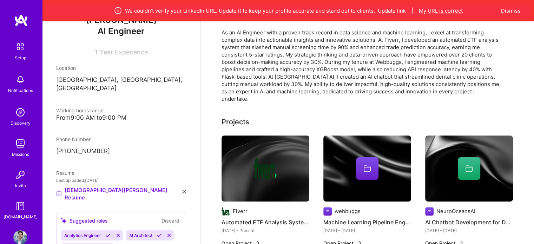
click at [435, 8] on button "My URL is correct" at bounding box center [441, 10] width 44 height 7
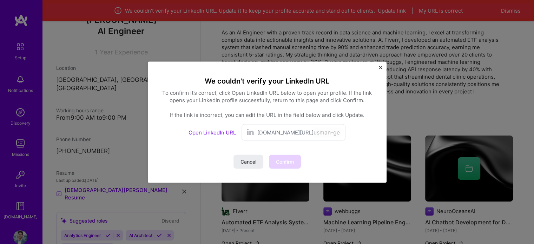
click at [219, 131] on link "Open LinkedIn URL" at bounding box center [211, 132] width 47 height 7
click at [243, 158] on span "Cancel" at bounding box center [248, 161] width 16 height 7
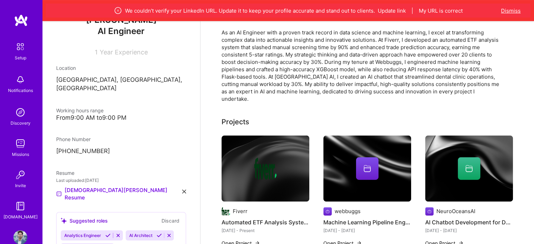
click at [507, 12] on button "Dismiss" at bounding box center [511, 10] width 20 height 7
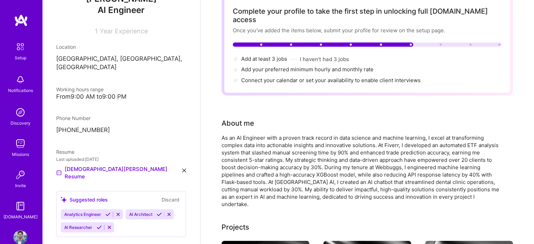
scroll to position [39, 0]
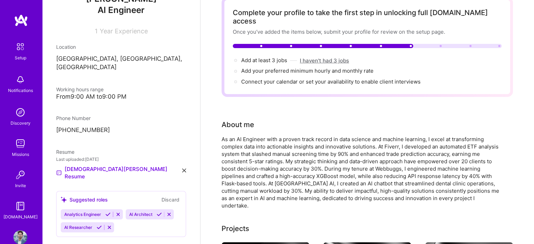
click at [334, 57] on button "I haven't had 3 jobs" at bounding box center [324, 60] width 49 height 7
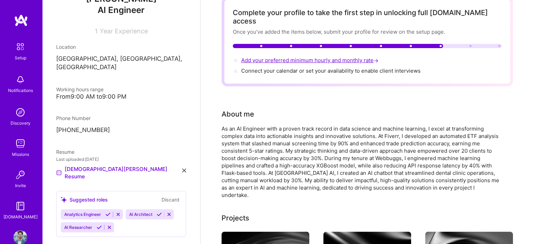
click at [295, 57] on span "Add your preferred minimum hourly and monthly rate →" at bounding box center [310, 60] width 139 height 7
select select "PK"
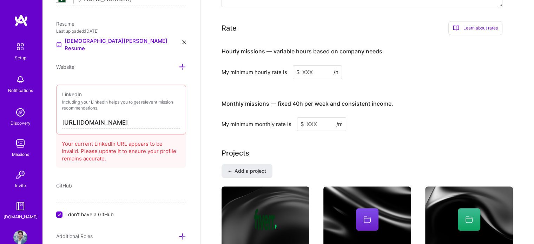
scroll to position [434, 0]
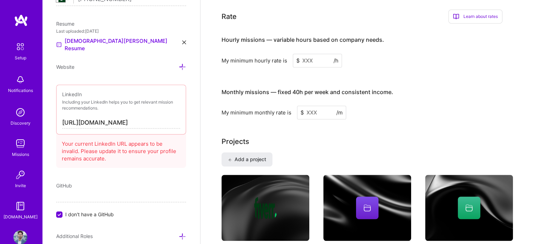
click at [307, 54] on input at bounding box center [317, 61] width 49 height 14
type input "2"
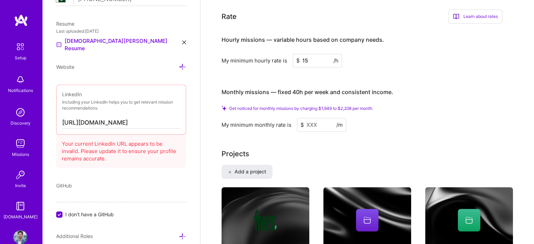
type input "15"
click at [312, 118] on input at bounding box center [321, 125] width 49 height 14
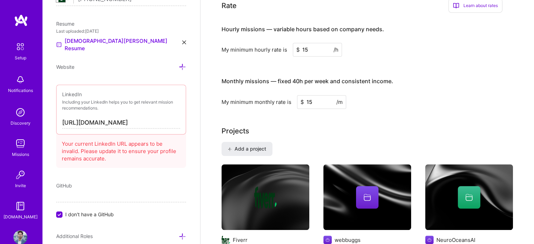
type input "15"
click at [314, 43] on input "15" at bounding box center [317, 50] width 49 height 14
type input "20"
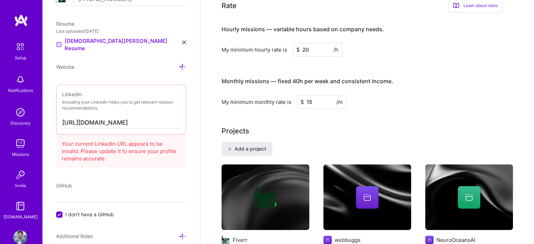
click at [281, 59] on div "Hourly missions — variable hours based on company needs. My minimum hourly rate…" at bounding box center [361, 63] width 281 height 90
click at [285, 71] on div "Monthly missions — fixed 40h per week and consistent income." at bounding box center [307, 82] width 172 height 22
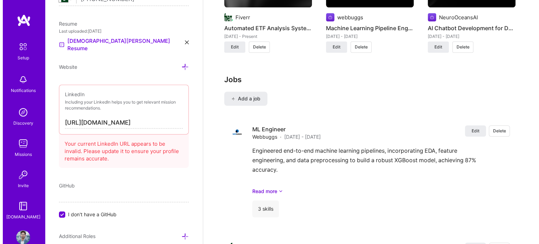
scroll to position [663, 0]
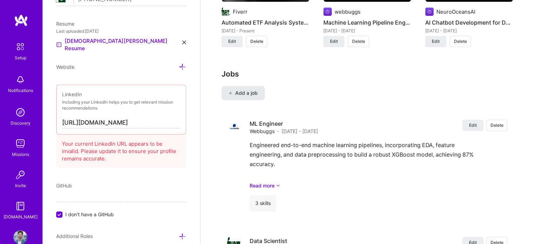
click at [246, 89] on span "Add a job" at bounding box center [242, 92] width 29 height 7
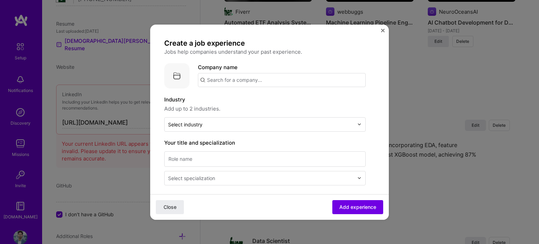
click at [244, 81] on input "text" at bounding box center [282, 80] width 168 height 14
paste input "[URL]"
type input "[URL]"
click at [257, 96] on div "[URL]" at bounding box center [247, 99] width 20 height 12
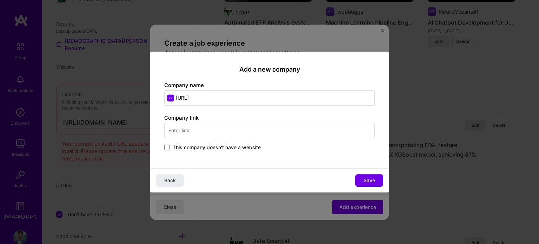
click at [248, 97] on input "[URL]" at bounding box center [269, 97] width 211 height 15
type input "[URL]"
click at [209, 126] on input "text" at bounding box center [269, 130] width 211 height 15
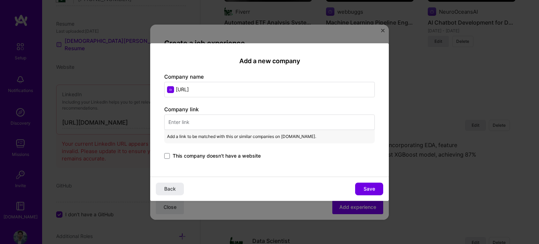
paste input "[URL]"
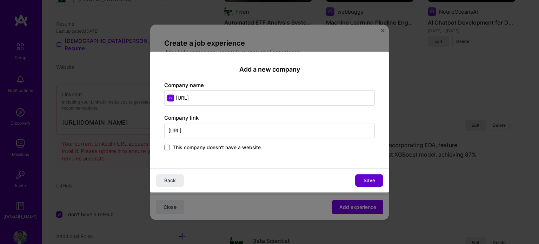
type input "[URL]"
click at [373, 186] on button "Save" at bounding box center [369, 180] width 28 height 13
type input "[URL]"
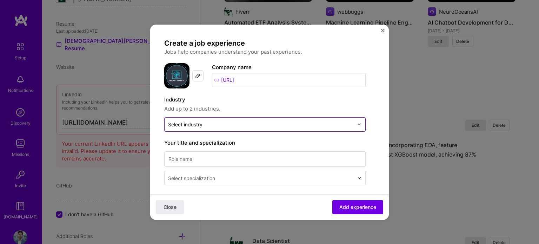
click at [233, 128] on div at bounding box center [261, 124] width 186 height 9
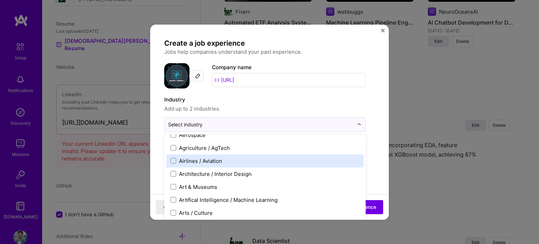
scroll to position [62, 0]
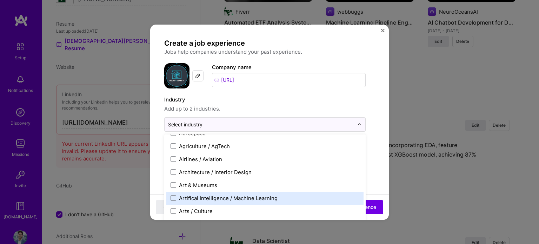
click at [202, 198] on div "Artifical Intelligence / Machine Learning" at bounding box center [228, 197] width 99 height 7
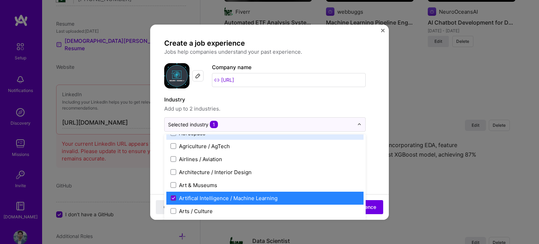
click at [244, 107] on span "Add up to 2 industries." at bounding box center [264, 109] width 201 height 8
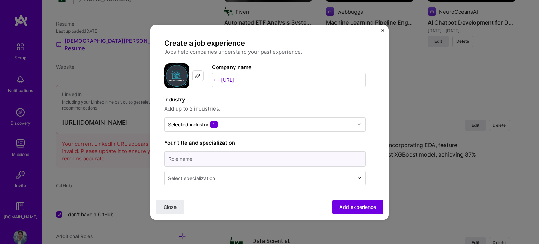
click at [205, 160] on input at bounding box center [264, 158] width 201 height 15
type input "AI Engineer"
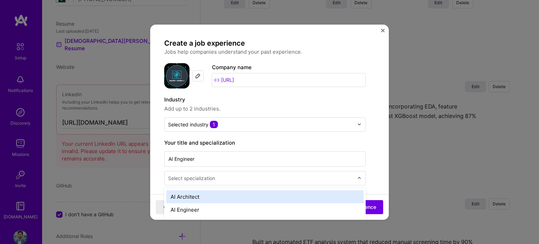
click at [190, 174] on div "Select specialization" at bounding box center [191, 177] width 47 height 7
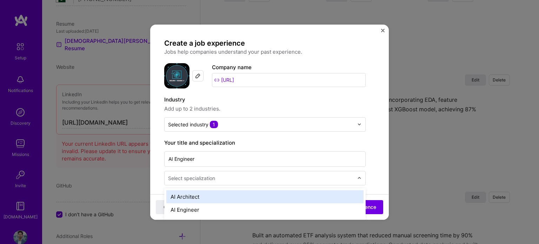
scroll to position [715, 0]
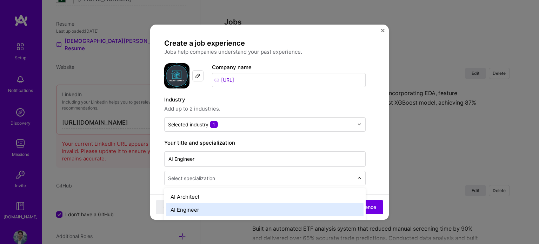
click at [187, 205] on div "AI Engineer" at bounding box center [264, 209] width 197 height 13
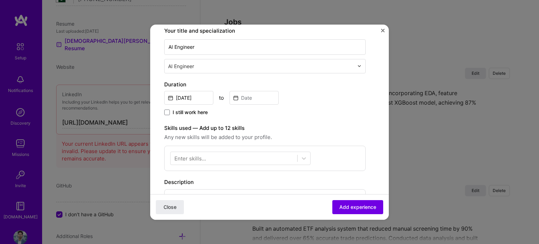
scroll to position [117, 0]
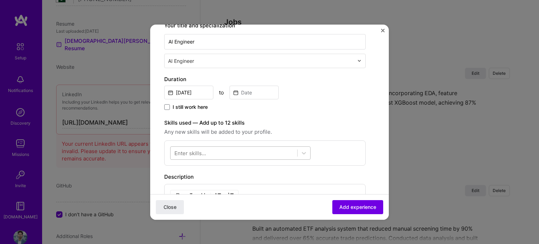
click at [213, 154] on div at bounding box center [234, 153] width 127 height 12
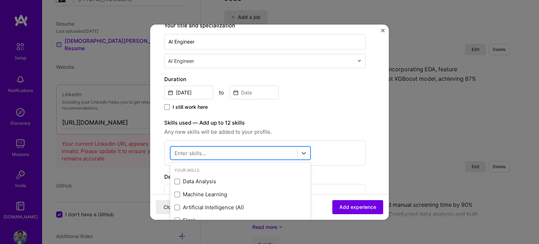
scroll to position [741, 0]
click at [213, 154] on div at bounding box center [234, 153] width 127 height 12
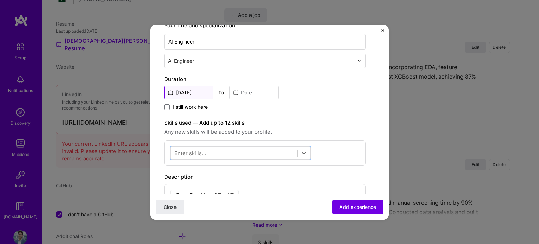
click at [200, 91] on input "[DATE]" at bounding box center [188, 93] width 49 height 14
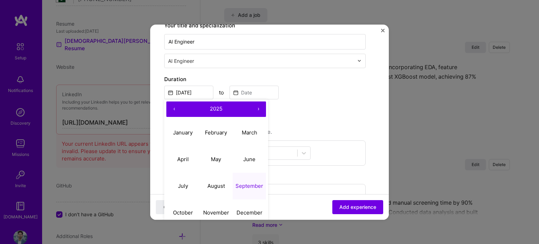
click at [175, 109] on button "‹" at bounding box center [173, 108] width 15 height 15
click at [217, 184] on abbr "August" at bounding box center [216, 186] width 18 height 7
type input "[DATE]"
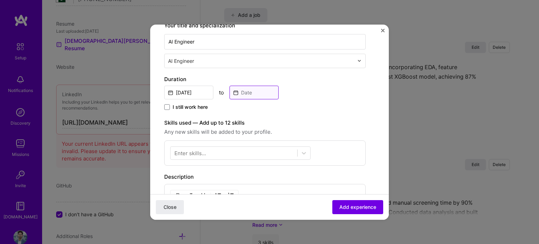
click at [244, 96] on input at bounding box center [254, 93] width 49 height 14
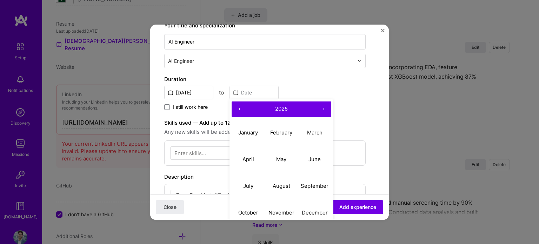
click at [233, 106] on button "‹" at bounding box center [239, 108] width 15 height 15
click at [277, 212] on abbr "November" at bounding box center [281, 212] width 26 height 7
type input "[DATE]"
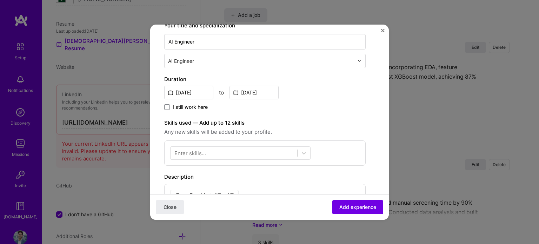
click at [272, 119] on label "Skills used — Add up to 12 skills" at bounding box center [264, 123] width 201 height 8
click at [238, 155] on div at bounding box center [234, 153] width 127 height 12
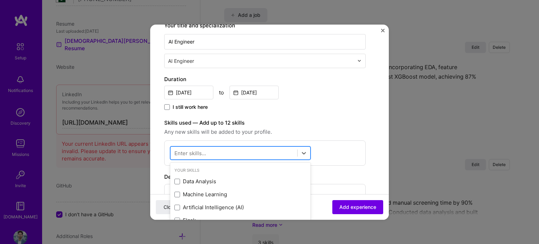
scroll to position [760, 0]
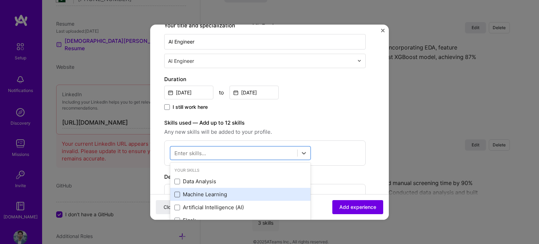
click at [177, 193] on span at bounding box center [177, 195] width 6 height 6
click at [0, 0] on input "checkbox" at bounding box center [0, 0] width 0 height 0
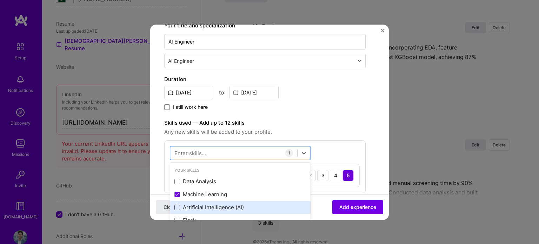
click at [177, 205] on span at bounding box center [177, 208] width 6 height 6
click at [0, 0] on input "checkbox" at bounding box center [0, 0] width 0 height 0
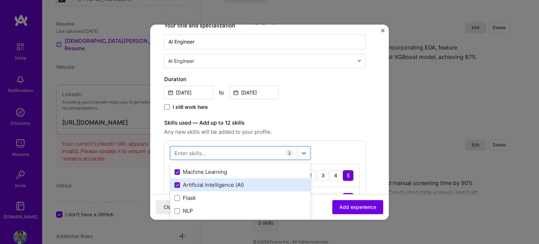
scroll to position [27, 0]
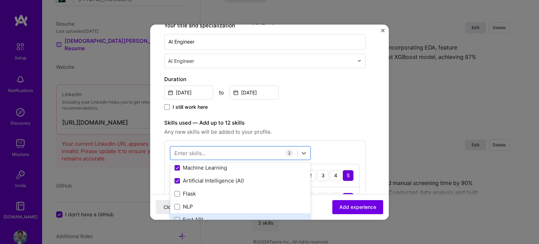
click at [175, 217] on label at bounding box center [177, 220] width 6 height 6
click at [0, 0] on input "checkbox" at bounding box center [0, 0] width 0 height 0
click at [195, 154] on div "Enter skills..." at bounding box center [190, 152] width 32 height 7
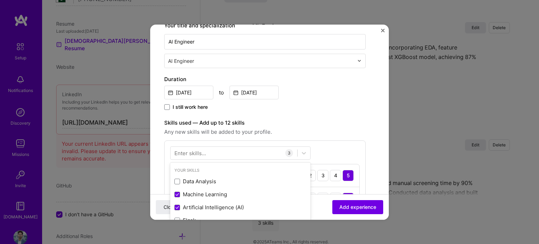
click at [195, 154] on div "Enter skills..." at bounding box center [190, 152] width 32 height 7
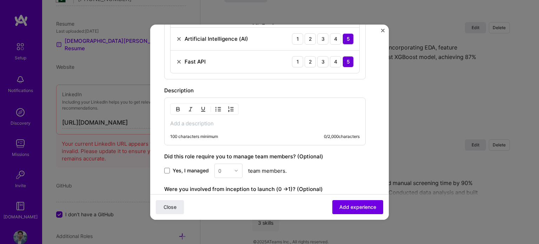
scroll to position [274, 0]
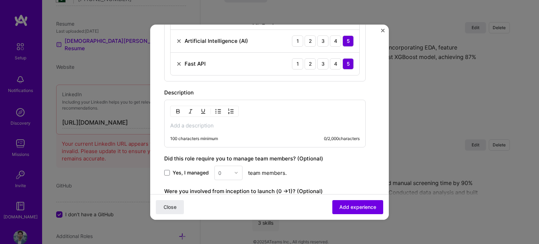
click at [204, 127] on p at bounding box center [265, 125] width 190 height 7
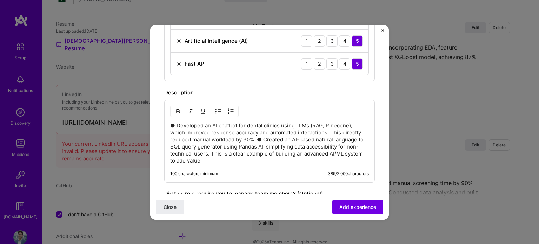
click at [258, 136] on p "● Developed an AI chatbot for dental clinics using LLMs (RAG, Pinecone), which …" at bounding box center [269, 143] width 199 height 42
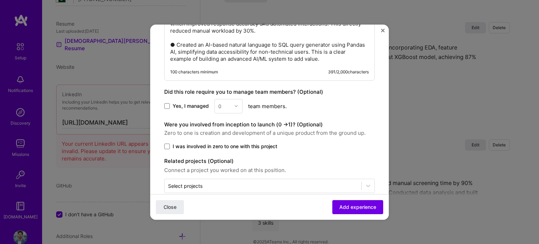
scroll to position [394, 0]
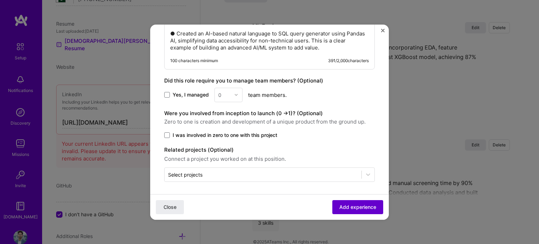
click at [340, 205] on span "Add experience" at bounding box center [357, 206] width 37 height 7
click at [340, 205] on div "Close Loading..." at bounding box center [269, 207] width 239 height 26
drag, startPoint x: 340, startPoint y: 205, endPoint x: 299, endPoint y: 192, distance: 42.7
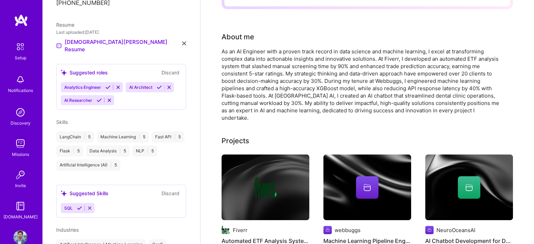
scroll to position [0, 0]
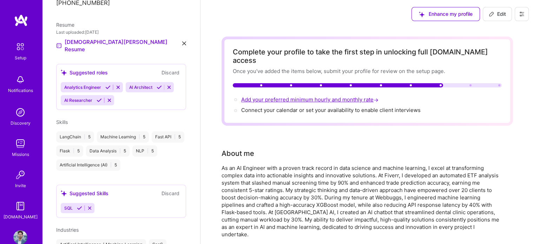
click at [302, 96] on span "Add your preferred minimum hourly and monthly rate →" at bounding box center [310, 99] width 139 height 7
select select "PK"
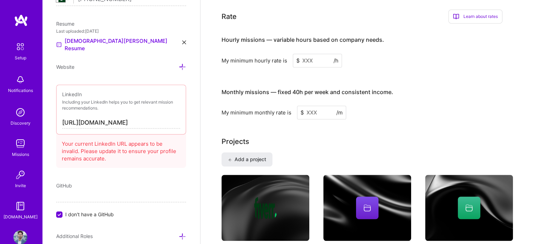
scroll to position [406, 0]
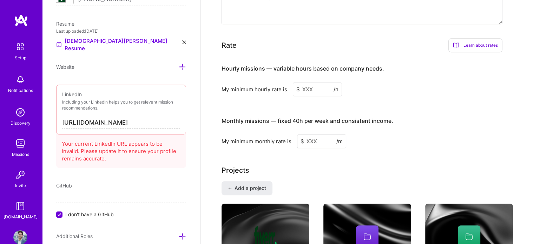
click at [312, 83] on input at bounding box center [317, 89] width 49 height 14
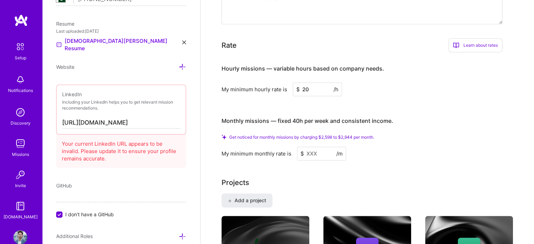
type input "20"
click at [320, 147] on input at bounding box center [321, 154] width 49 height 14
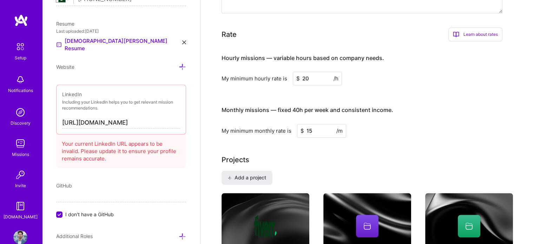
type input "15"
click at [293, 144] on div "Complete your profile to take the first step in unlocking full [DOMAIN_NAME] ac…" at bounding box center [366, 170] width 291 height 1078
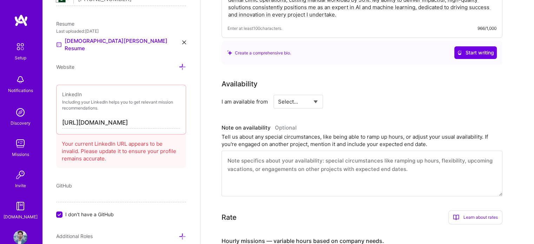
scroll to position [0, 0]
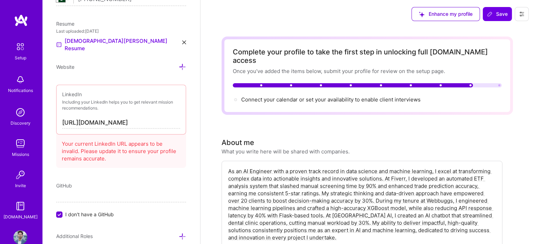
click at [108, 148] on div "Your current LinkedIn URL appears to be invalid. Please update it to ensure you…" at bounding box center [121, 150] width 130 height 36
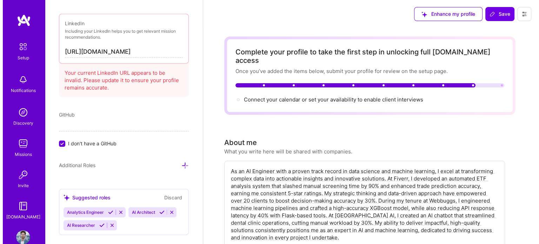
scroll to position [366, 0]
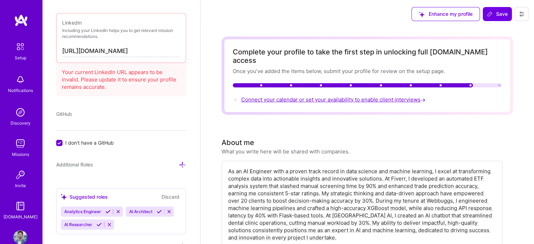
click at [282, 96] on span "Connect your calendar or set your availability to enable client interviews →" at bounding box center [334, 99] width 186 height 7
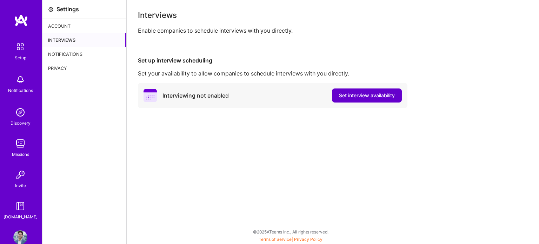
click at [362, 96] on span "Set interview availability" at bounding box center [367, 95] width 56 height 7
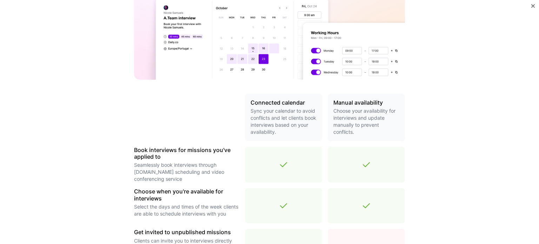
scroll to position [86, 0]
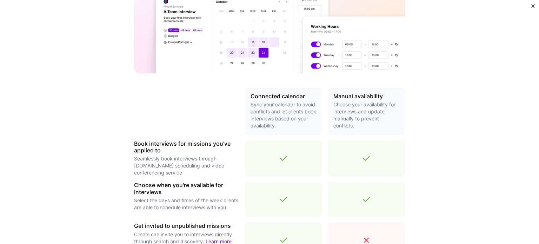
click at [338, 123] on p "Choose your availability for interviews and update manually to prevent conflict…" at bounding box center [366, 115] width 66 height 28
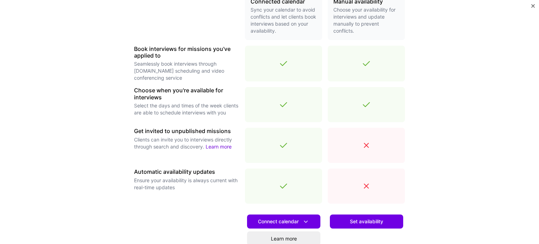
scroll to position [248, 0]
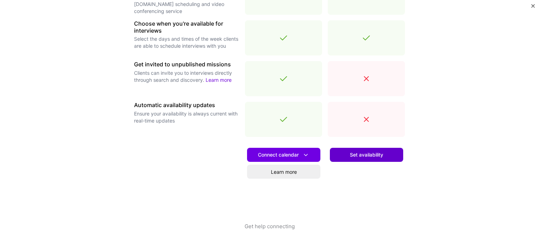
click at [344, 154] on button "Set availability" at bounding box center [366, 155] width 73 height 14
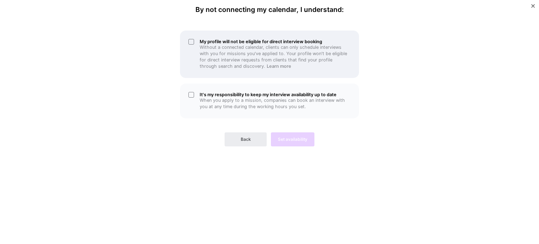
click at [192, 42] on div "My profile will not be eligible for direct interview booking Without a connecte…" at bounding box center [269, 54] width 179 height 47
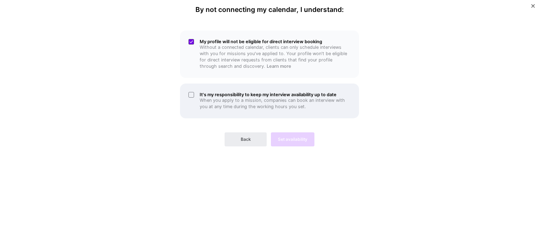
click at [192, 98] on div "It's my responsibility to keep my interview availability up to date When you ap…" at bounding box center [269, 101] width 179 height 35
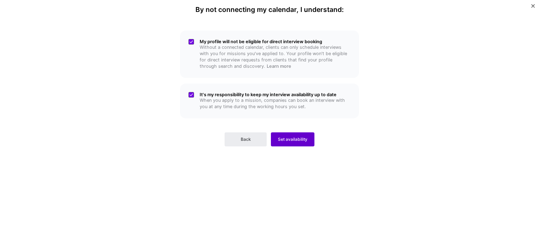
click at [292, 142] on span "Set availability" at bounding box center [292, 139] width 29 height 6
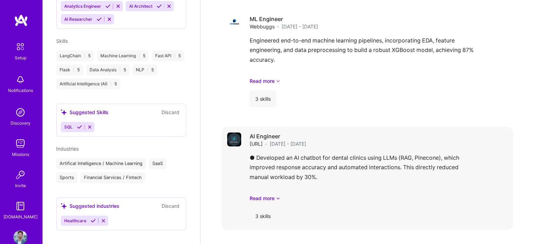
scroll to position [511, 0]
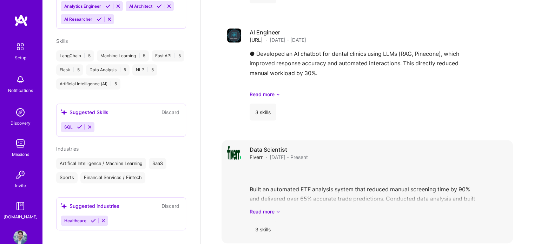
click at [279, 166] on div "Built an automated ETF analysis system that reduced manual screening time by 90…" at bounding box center [379, 190] width 258 height 49
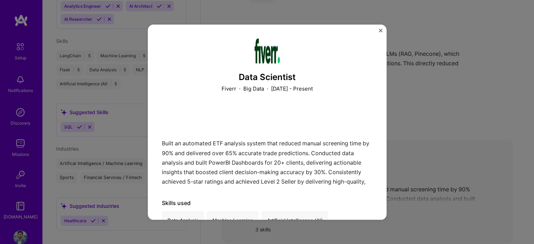
scroll to position [24, 0]
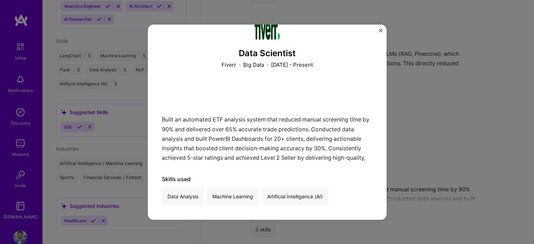
click at [420, 96] on div "Data Scientist Fiverr · Big Data · [DATE] - Present Built an automated ETF anal…" at bounding box center [267, 122] width 534 height 244
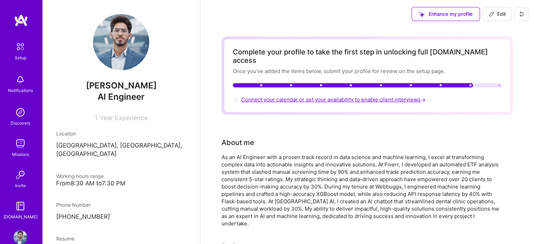
click at [360, 96] on span "Connect your calendar or set your availability to enable client interviews →" at bounding box center [334, 99] width 186 height 7
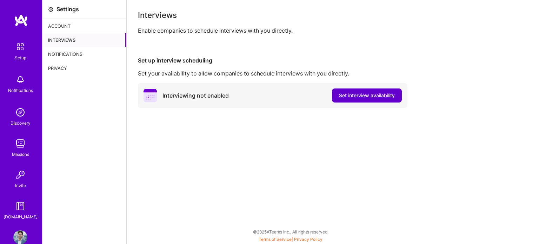
click at [343, 98] on span "Set interview availability" at bounding box center [367, 95] width 56 height 7
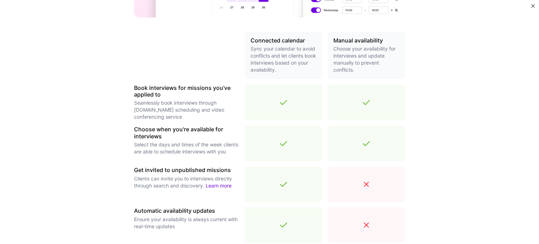
scroll to position [248, 0]
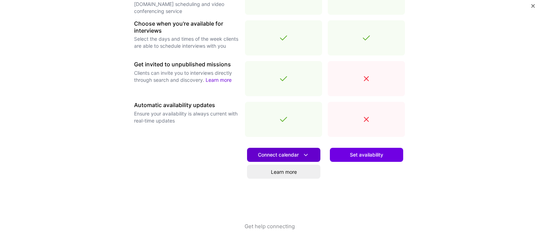
click at [303, 155] on icon at bounding box center [305, 154] width 7 height 7
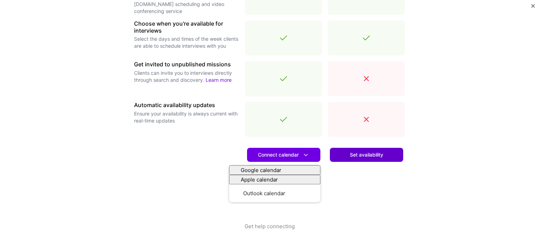
click at [345, 153] on button "Set availability" at bounding box center [366, 155] width 73 height 14
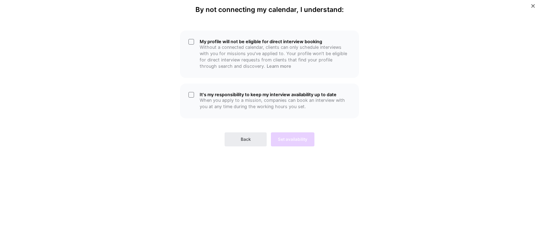
scroll to position [0, 0]
click at [191, 94] on div "It's my responsibility to keep my interview availability up to date When you ap…" at bounding box center [269, 101] width 179 height 35
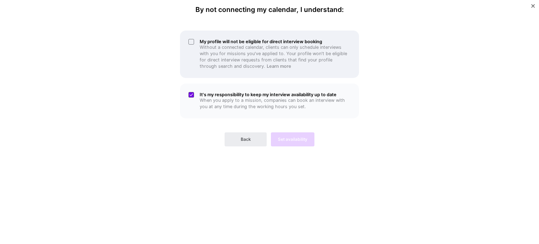
click at [188, 44] on div "My profile will not be eligible for direct interview booking Without a connecte…" at bounding box center [269, 54] width 179 height 47
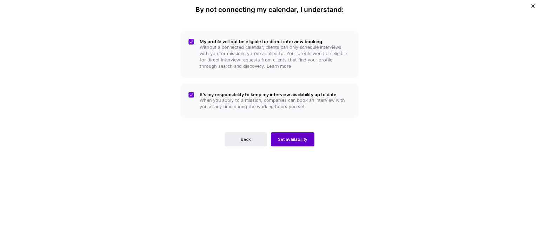
click at [281, 136] on span "Set availability" at bounding box center [292, 139] width 29 height 6
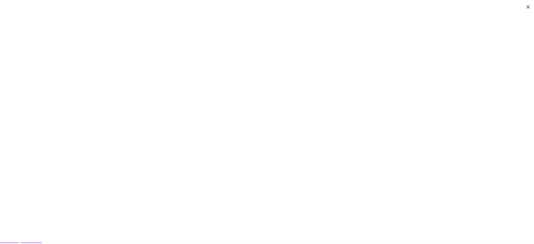
scroll to position [109, 0]
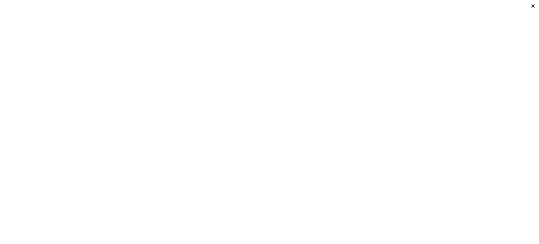
click at [102, 111] on div "Confirm your working hours Confirm when you are available for mission interview…" at bounding box center [269, 122] width 539 height 244
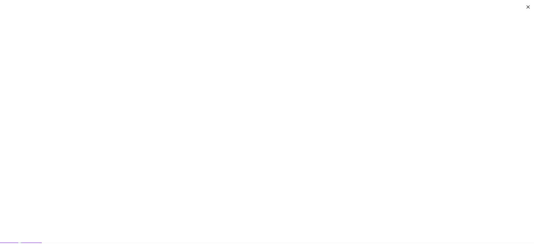
scroll to position [0, 0]
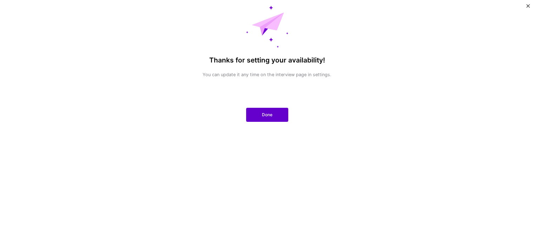
click at [270, 113] on span "Done" at bounding box center [267, 115] width 11 height 6
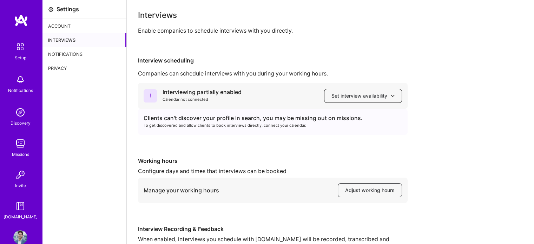
click at [334, 95] on span "Set interview availability" at bounding box center [362, 95] width 63 height 7
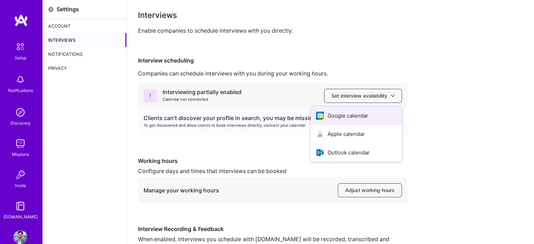
click at [331, 114] on button "Google calendar" at bounding box center [356, 115] width 91 height 19
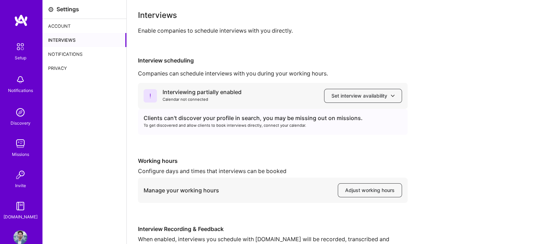
scroll to position [62, 0]
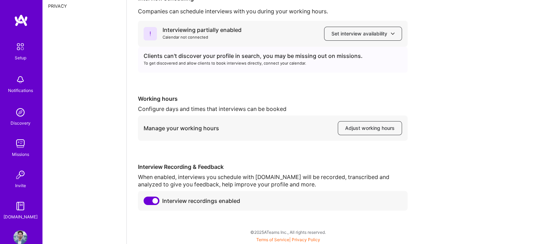
click at [245, 101] on div "Working hours" at bounding box center [273, 98] width 270 height 7
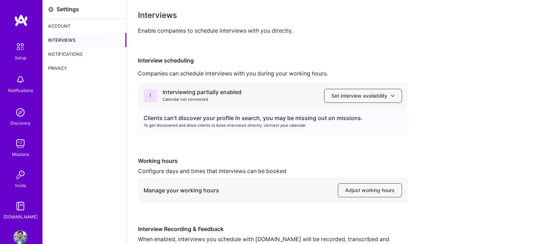
click at [18, 24] on img at bounding box center [21, 20] width 14 height 13
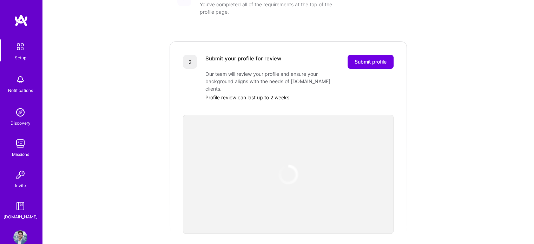
scroll to position [122, 0]
click at [356, 58] on span "Submit profile" at bounding box center [370, 61] width 32 height 7
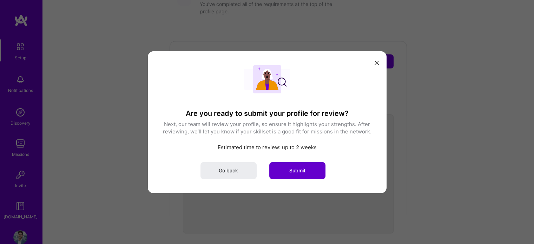
click at [285, 170] on button "Submit" at bounding box center [297, 170] width 56 height 17
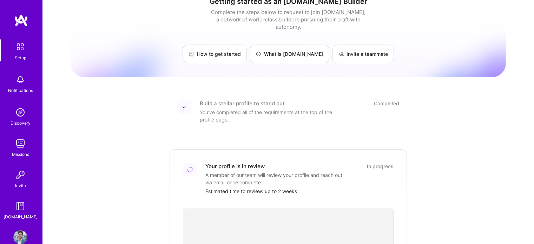
scroll to position [13, 0]
